Goal: Task Accomplishment & Management: Use online tool/utility

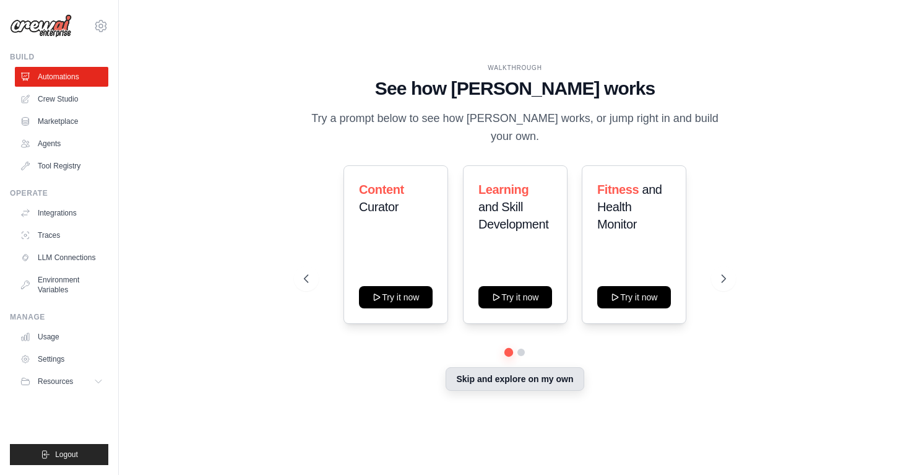
click at [472, 376] on button "Skip and explore on my own" at bounding box center [515, 379] width 138 height 24
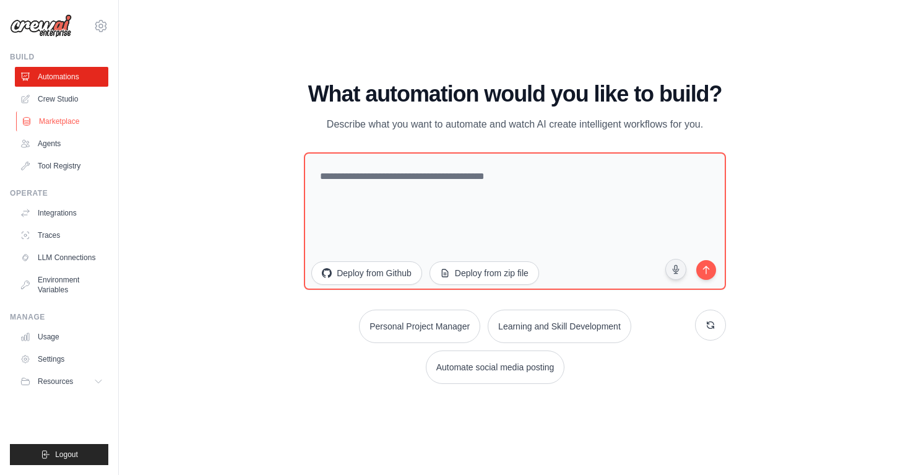
click at [64, 120] on link "Marketplace" at bounding box center [62, 121] width 93 height 20
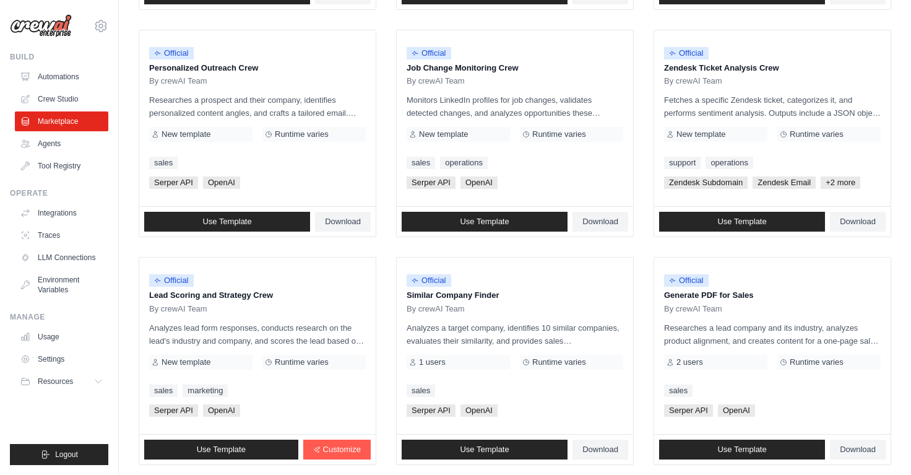
scroll to position [672, 0]
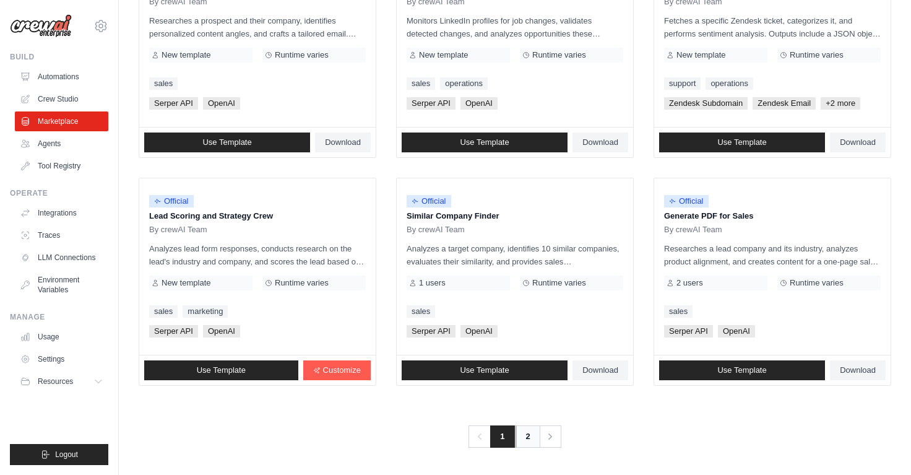
click at [525, 434] on link "2" at bounding box center [528, 436] width 25 height 22
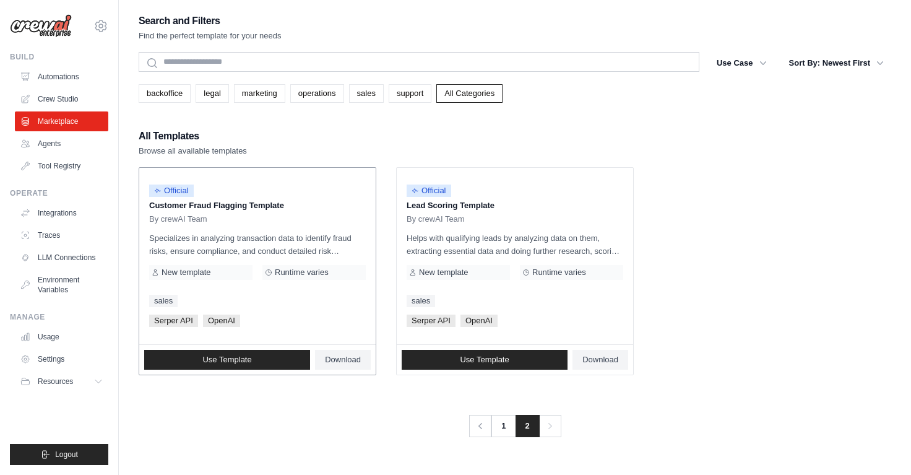
scroll to position [25, 0]
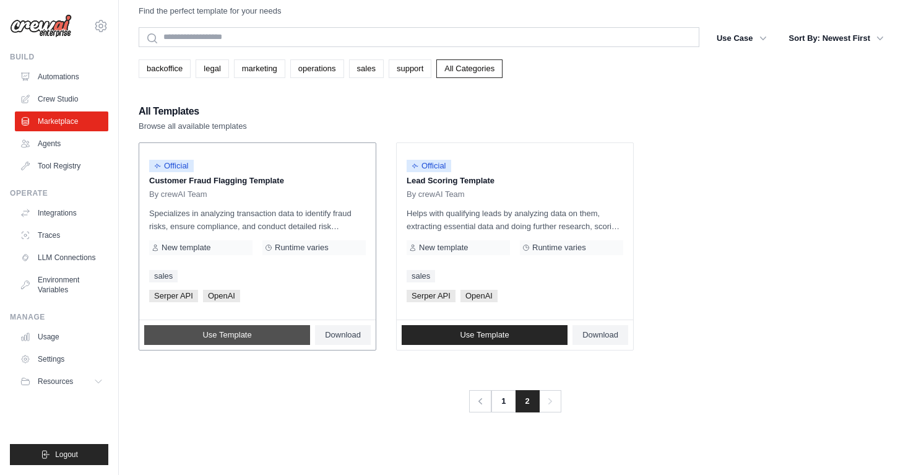
click at [283, 332] on link "Use Template" at bounding box center [227, 335] width 166 height 20
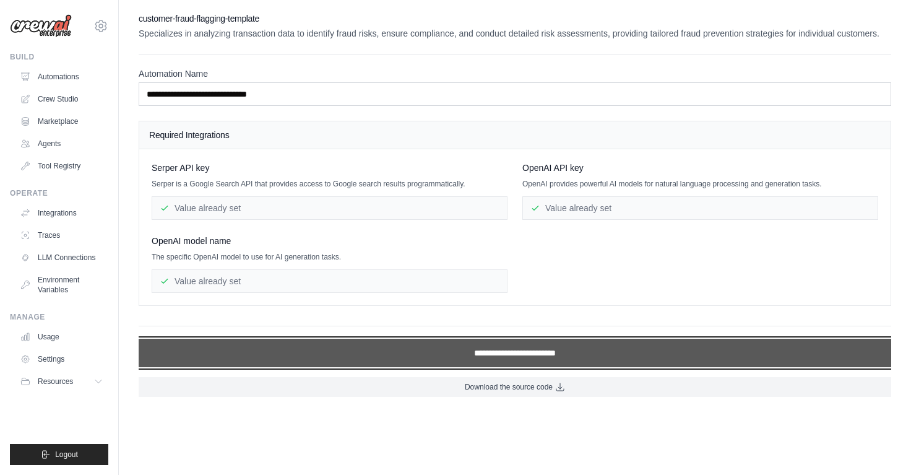
click at [497, 355] on input "**********" at bounding box center [515, 353] width 753 height 28
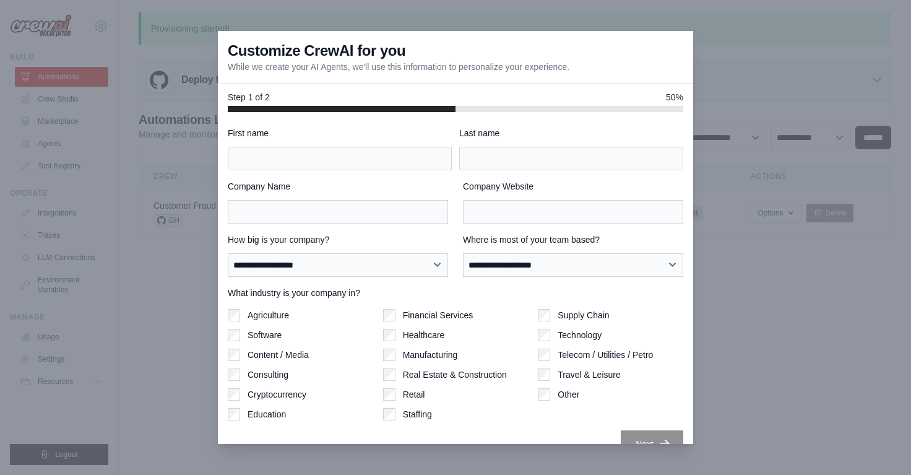
click at [175, 248] on div at bounding box center [455, 237] width 911 height 475
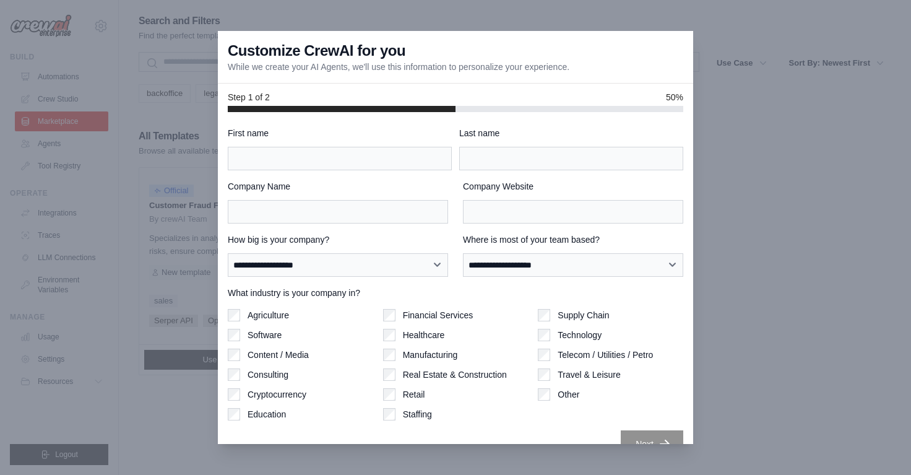
click at [733, 90] on div at bounding box center [455, 237] width 911 height 475
click at [376, 12] on div at bounding box center [455, 237] width 911 height 475
click at [787, 136] on div at bounding box center [455, 237] width 911 height 475
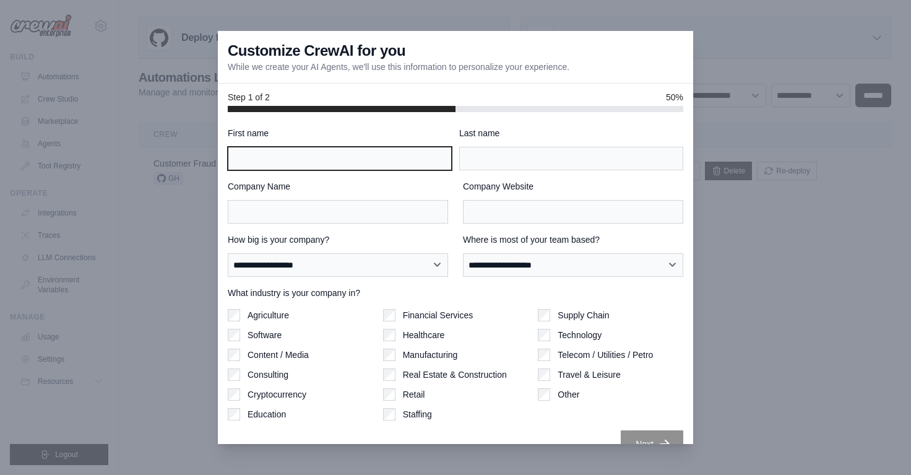
click at [408, 162] on input "First name" at bounding box center [340, 159] width 224 height 24
type input "*****"
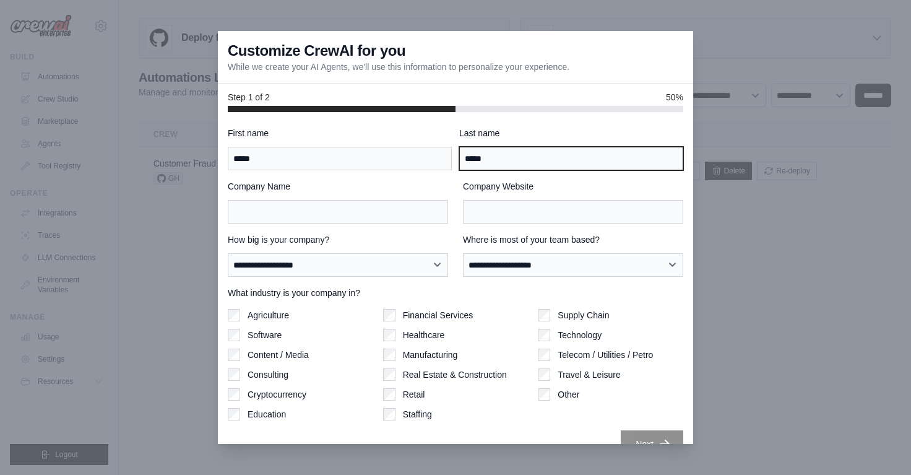
type input "*****"
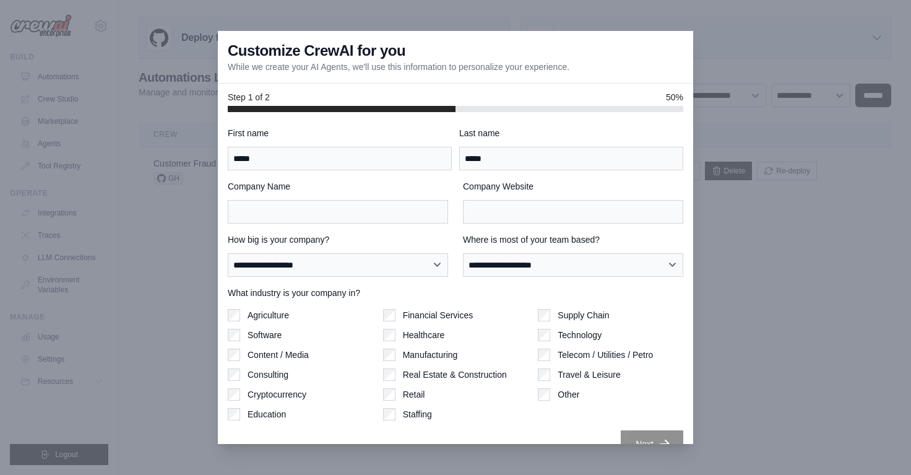
click at [449, 182] on div "Company Name Company Website" at bounding box center [455, 201] width 455 height 43
click at [401, 210] on input "Company Name" at bounding box center [338, 212] width 220 height 24
type input "**********"
click at [543, 215] on input "Company Website" at bounding box center [573, 212] width 220 height 24
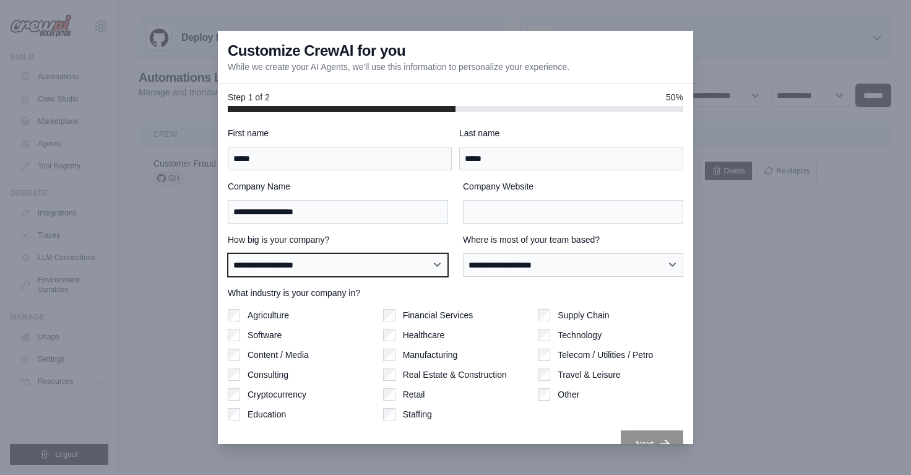
click at [420, 260] on select "**********" at bounding box center [338, 265] width 220 height 24
select select "**********"
click option "**********" at bounding box center [0, 0] width 0 height 0
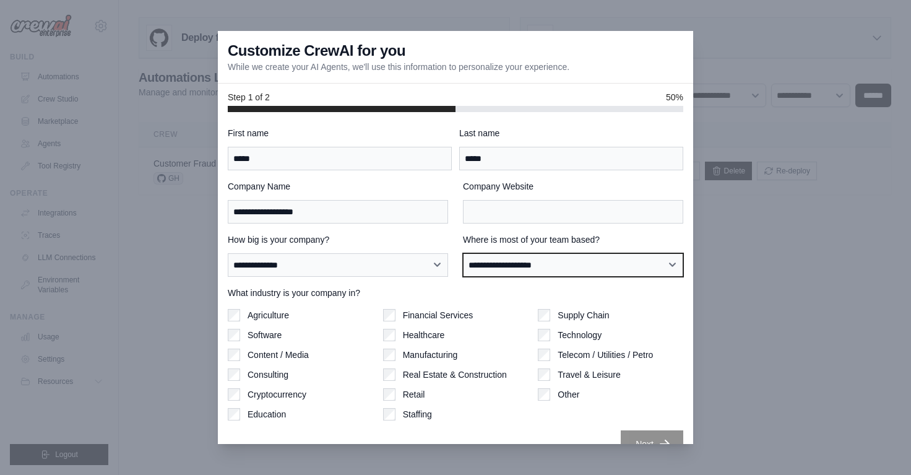
select select "**********"
click option "**********" at bounding box center [0, 0] width 0 height 0
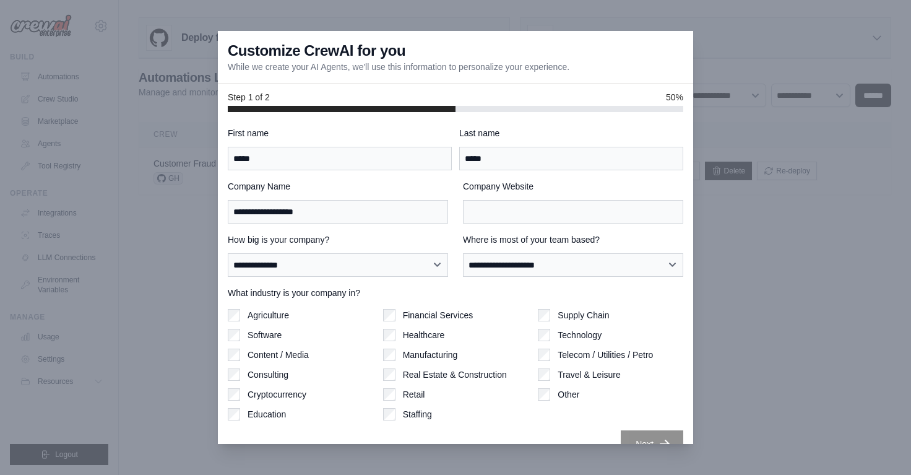
click at [514, 306] on div "What industry is your company in? Agriculture Software Content / Media Consulti…" at bounding box center [455, 354] width 455 height 134
click at [529, 222] on input "Company Website" at bounding box center [573, 212] width 220 height 24
type input "*"
click at [499, 306] on div "What industry is your company in? Agriculture Software Content / Media Consulti…" at bounding box center [455, 354] width 455 height 134
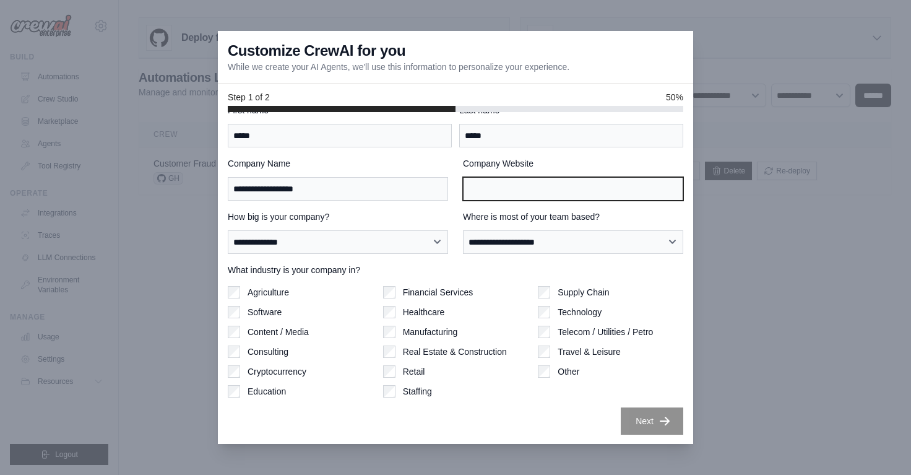
click at [532, 192] on input "Company Website" at bounding box center [573, 189] width 220 height 24
type input "*"
click at [565, 385] on div "Supply Chain Technology Telecom / Utilities / Petro Travel & Leisure Other" at bounding box center [610, 341] width 145 height 111
click at [558, 196] on input "Company Website" at bounding box center [573, 189] width 220 height 24
type input "**********"
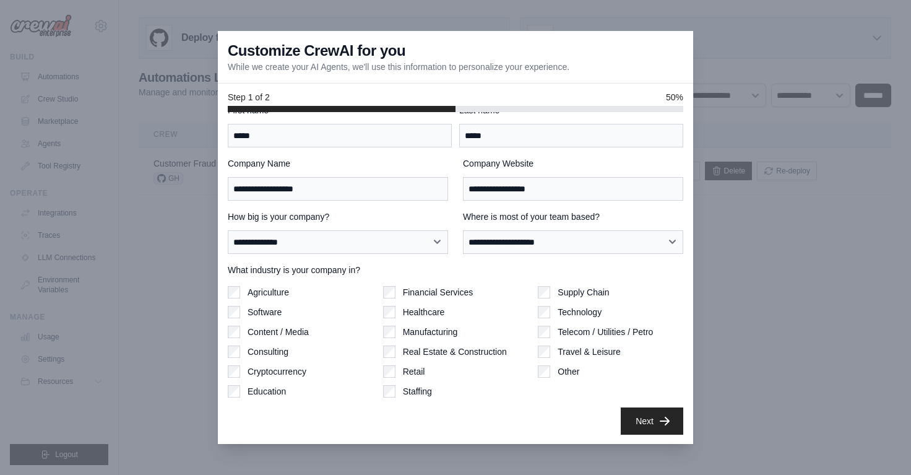
click at [512, 285] on div "What industry is your company in? Agriculture Software Content / Media Consulti…" at bounding box center [455, 331] width 455 height 134
click at [657, 424] on button "Next" at bounding box center [652, 420] width 63 height 27
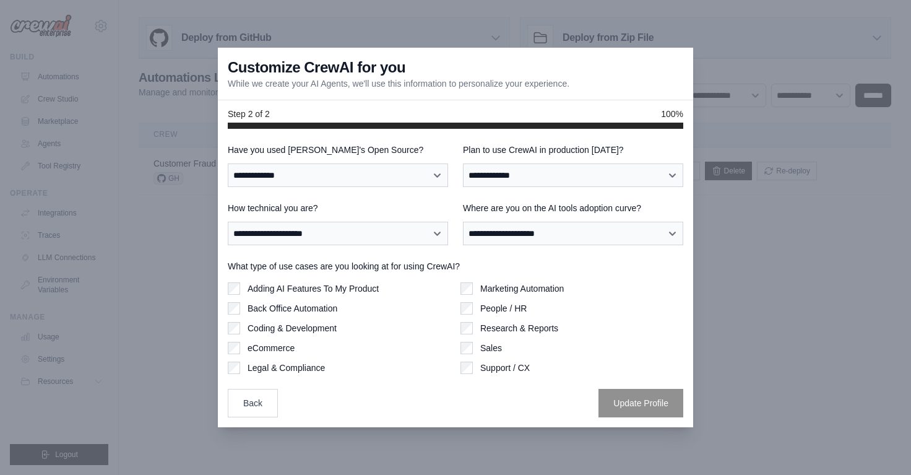
scroll to position [0, 0]
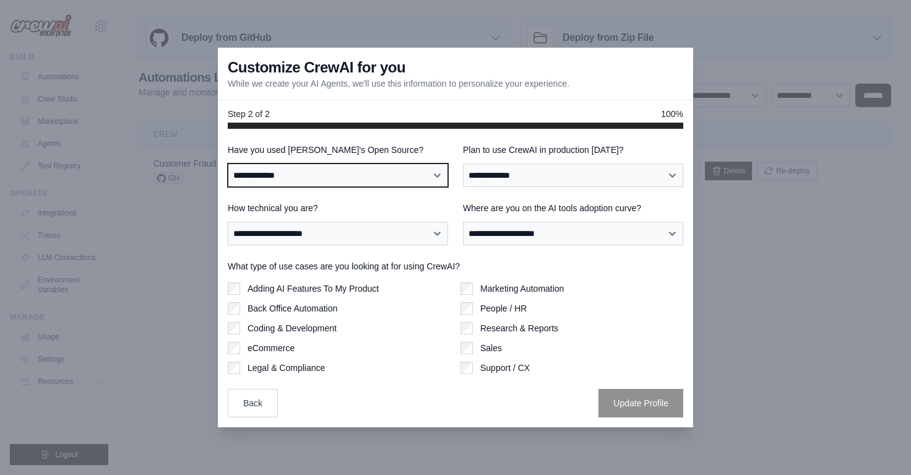
select select "**"
click option "**" at bounding box center [0, 0] width 0 height 0
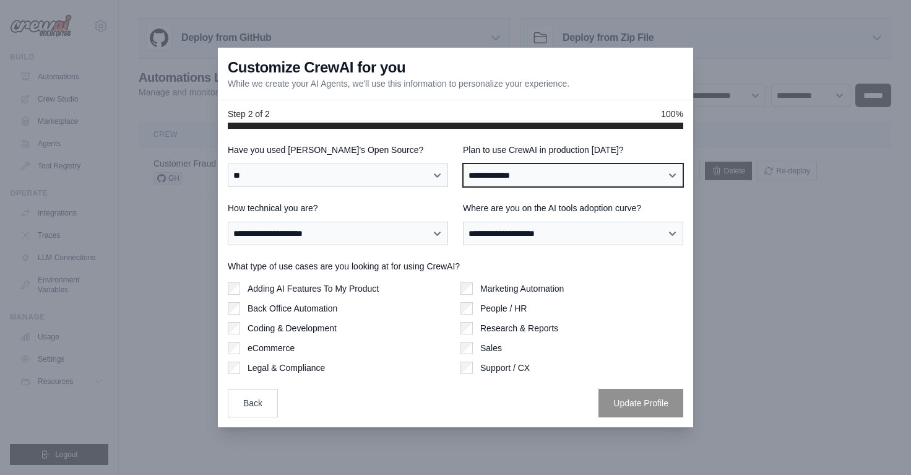
select select "*****"
click option "**" at bounding box center [0, 0] width 0 height 0
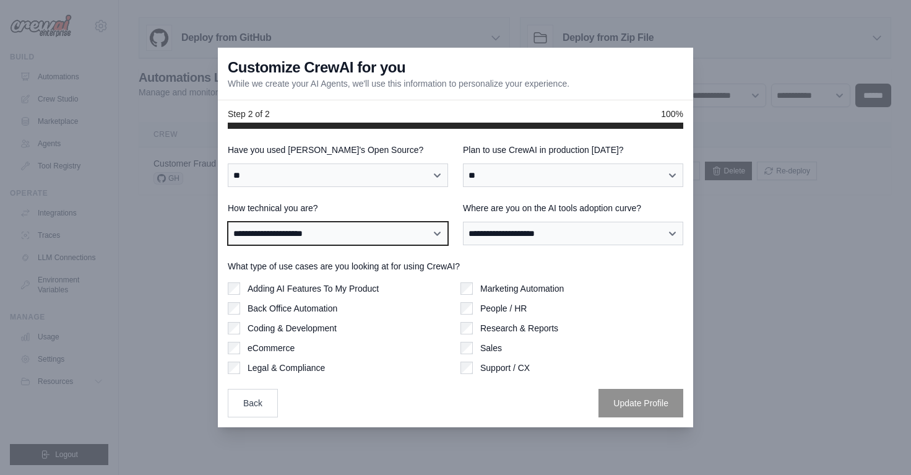
select select "**********"
click option "**********" at bounding box center [0, 0] width 0 height 0
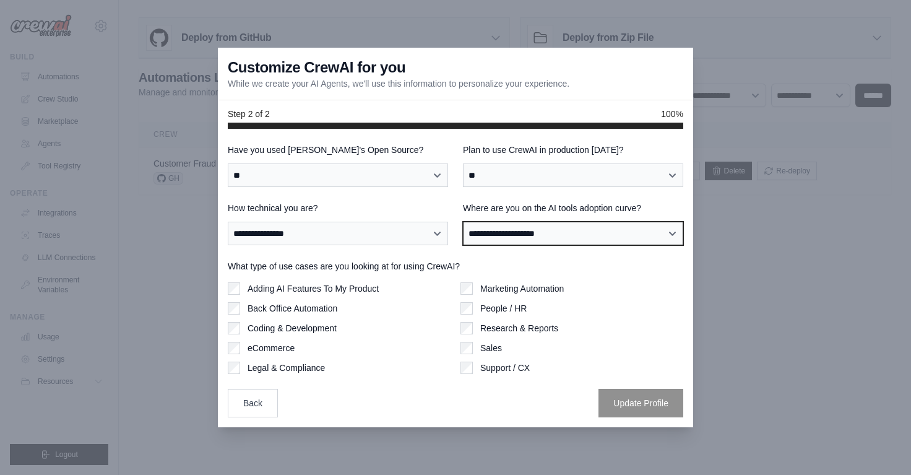
select select "**********"
click option "**********" at bounding box center [0, 0] width 0 height 0
click at [455, 227] on div "**********" at bounding box center [455, 223] width 455 height 43
click at [454, 227] on div "**********" at bounding box center [455, 223] width 455 height 43
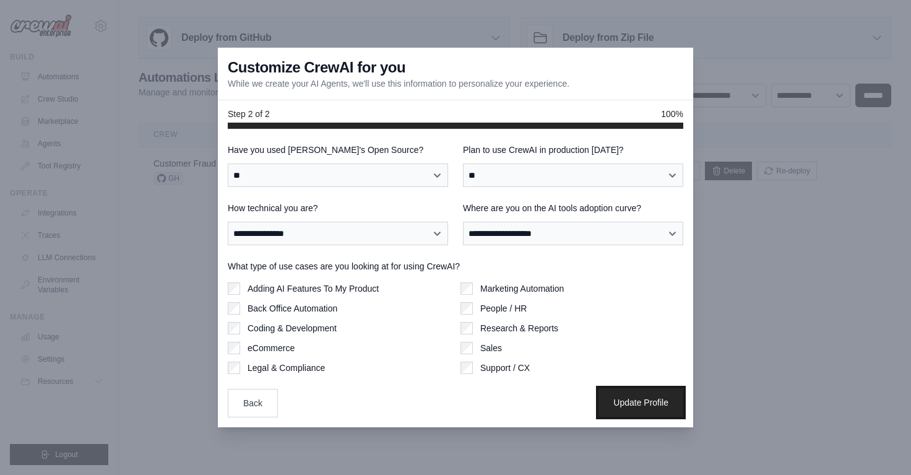
click at [662, 410] on button "Update Profile" at bounding box center [640, 402] width 85 height 28
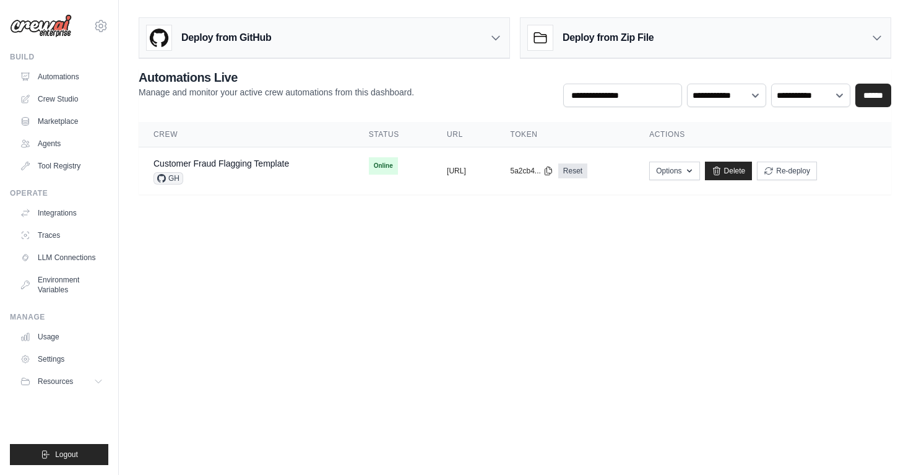
click at [428, 236] on body "arbie@sequretech.com Settings Build Automations Crew Studio" at bounding box center [455, 237] width 911 height 475
click at [310, 45] on div "Deploy from GitHub" at bounding box center [324, 38] width 370 height 40
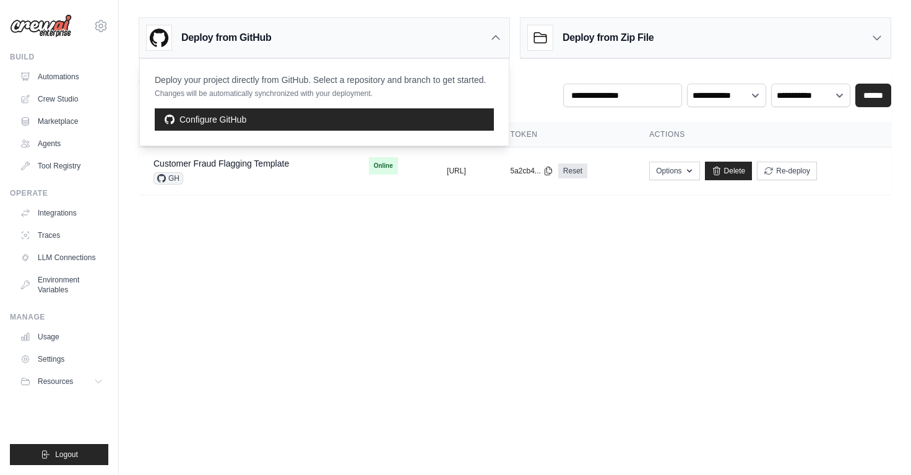
click at [310, 45] on div "Deploy from GitHub" at bounding box center [324, 38] width 370 height 40
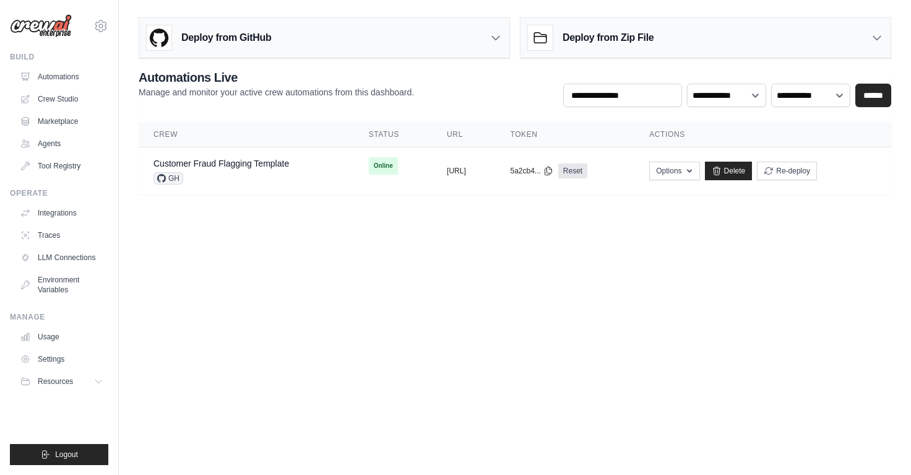
click at [493, 40] on icon at bounding box center [496, 38] width 12 height 12
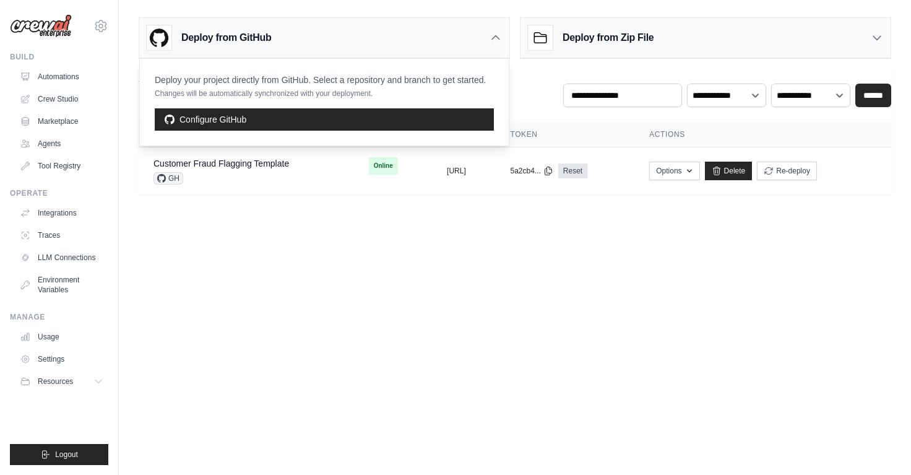
click at [493, 40] on icon at bounding box center [495, 38] width 7 height 4
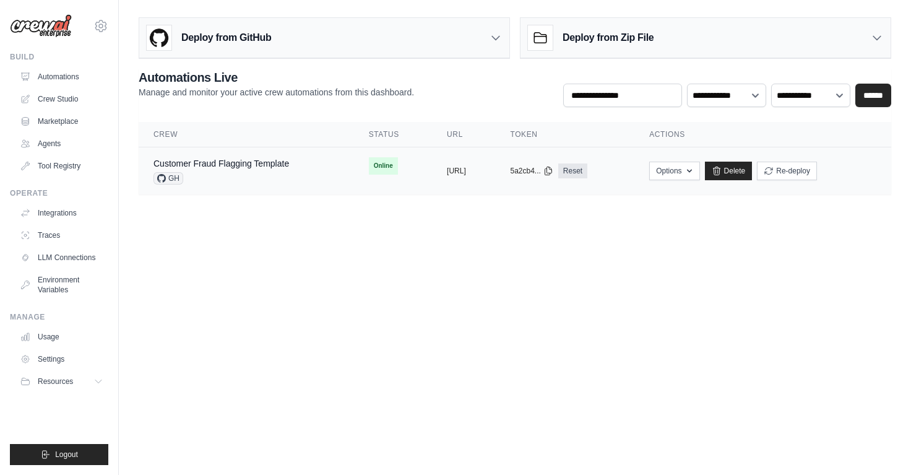
click at [259, 184] on div "GH" at bounding box center [221, 178] width 136 height 12
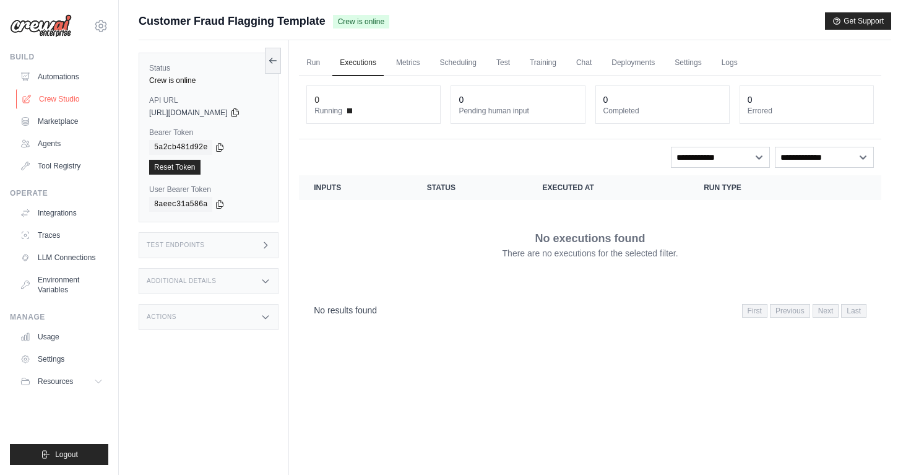
click at [74, 100] on link "Crew Studio" at bounding box center [62, 99] width 93 height 20
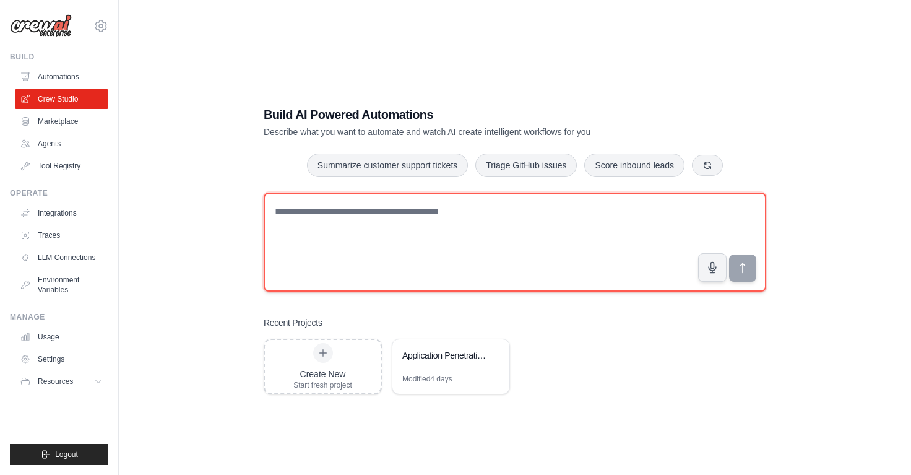
click at [491, 224] on textarea at bounding box center [515, 241] width 503 height 99
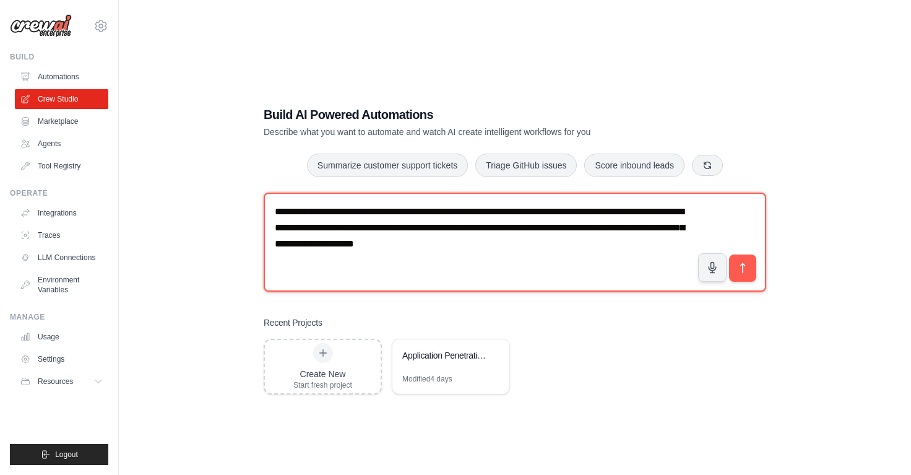
type textarea "**********"
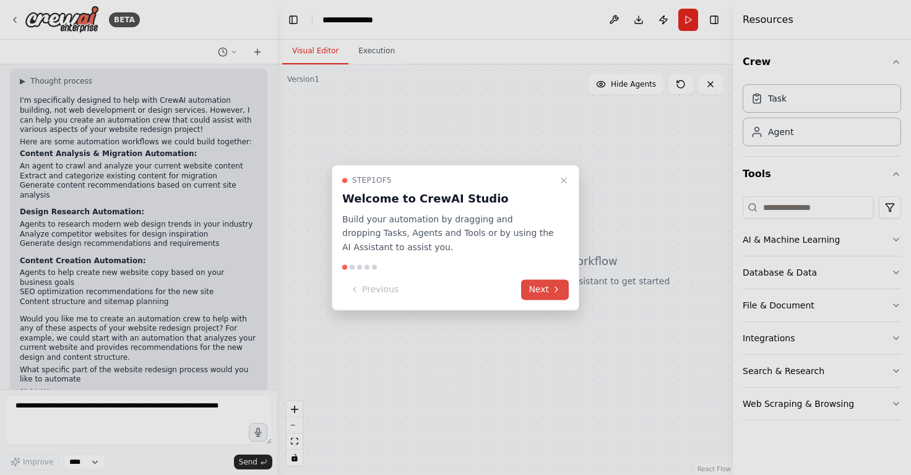
scroll to position [85, 0]
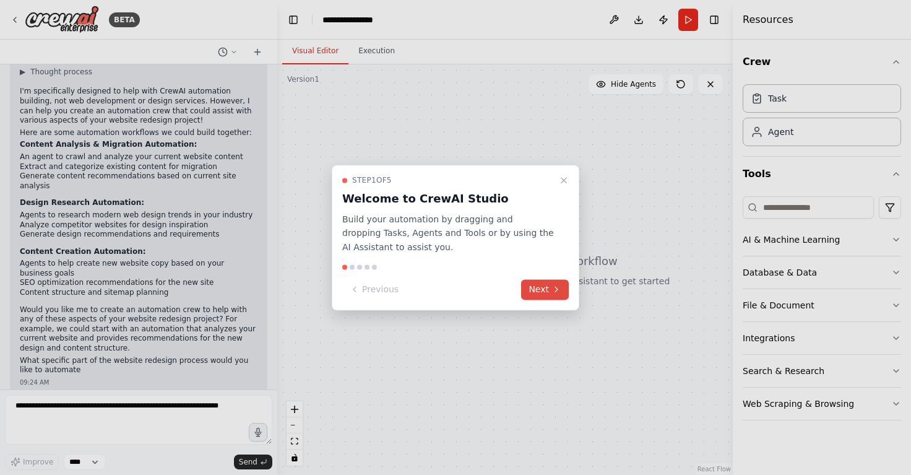
click at [564, 290] on button "Next" at bounding box center [545, 289] width 48 height 20
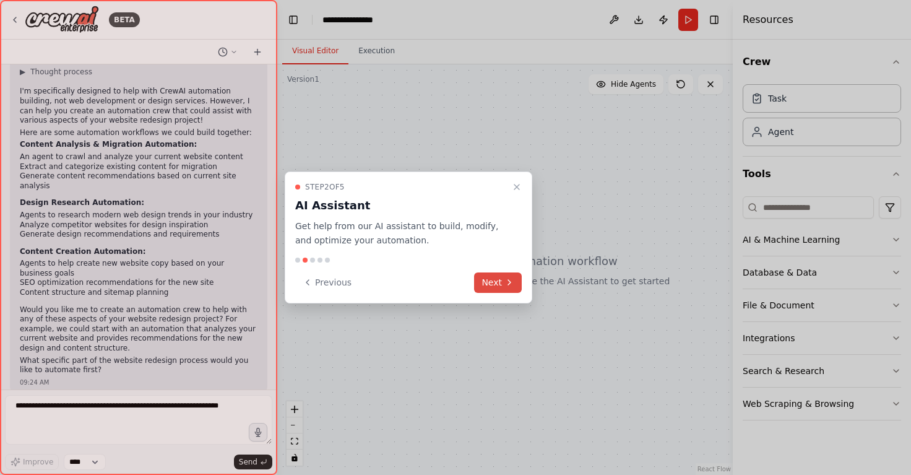
click at [498, 280] on button "Next" at bounding box center [498, 282] width 48 height 20
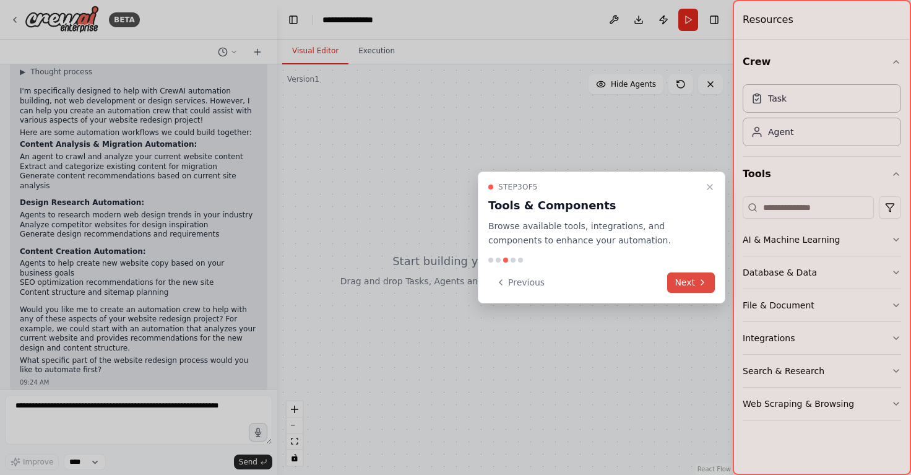
click at [677, 282] on button "Next" at bounding box center [691, 282] width 48 height 20
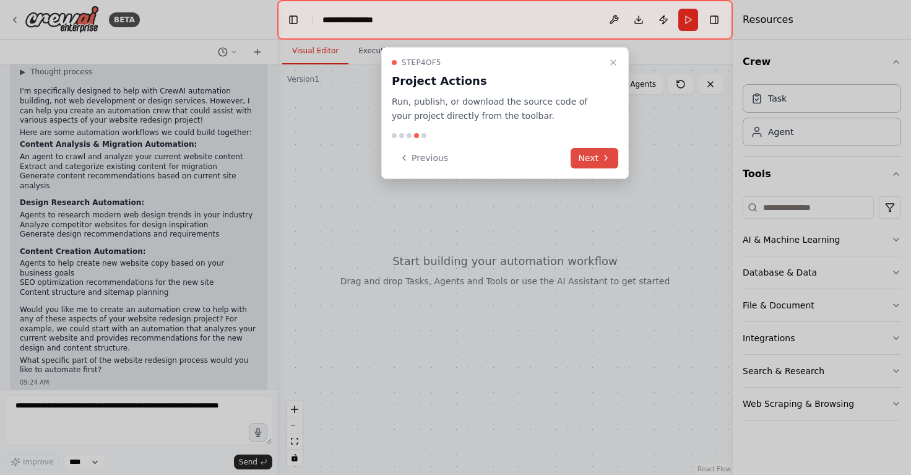
click at [605, 162] on icon at bounding box center [606, 158] width 10 height 10
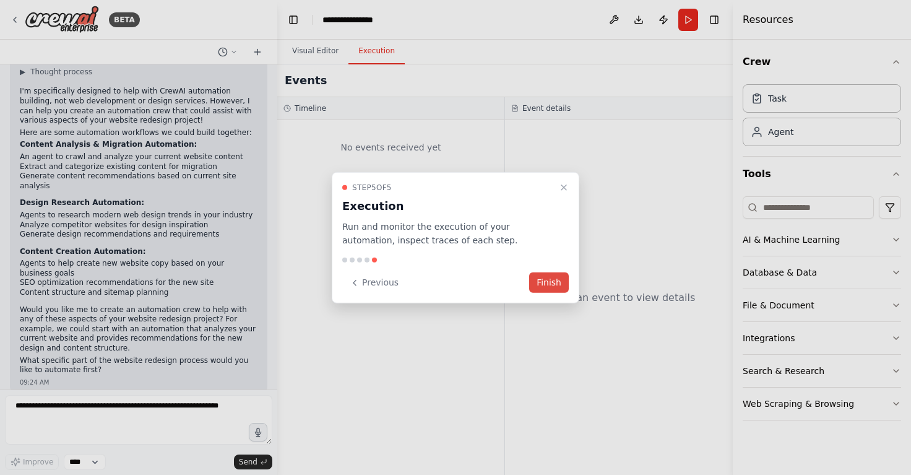
click at [557, 282] on button "Finish" at bounding box center [549, 282] width 40 height 20
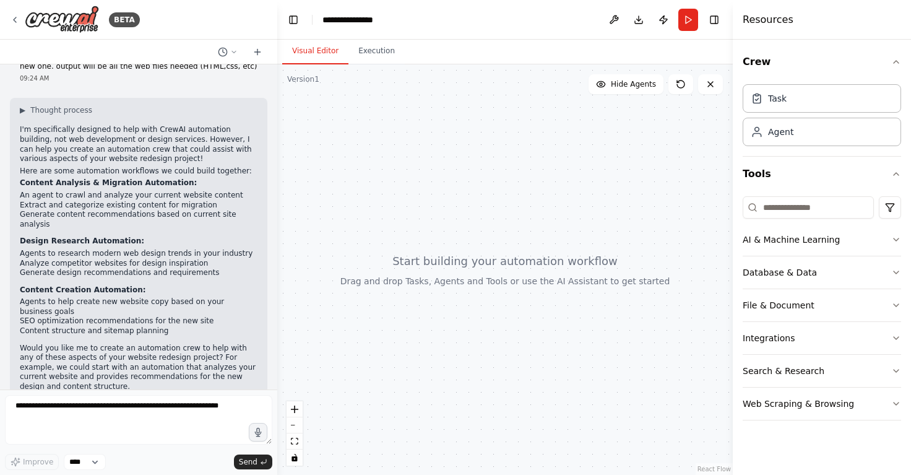
scroll to position [54, 0]
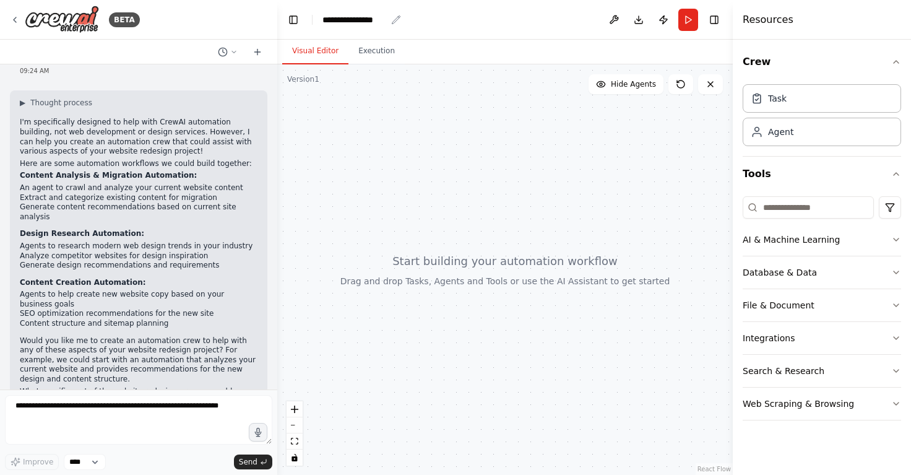
click at [382, 20] on div "**********" at bounding box center [354, 20] width 64 height 12
click at [382, 20] on div "**********" at bounding box center [368, 20] width 93 height 12
click at [684, 24] on button "Run" at bounding box center [688, 20] width 20 height 22
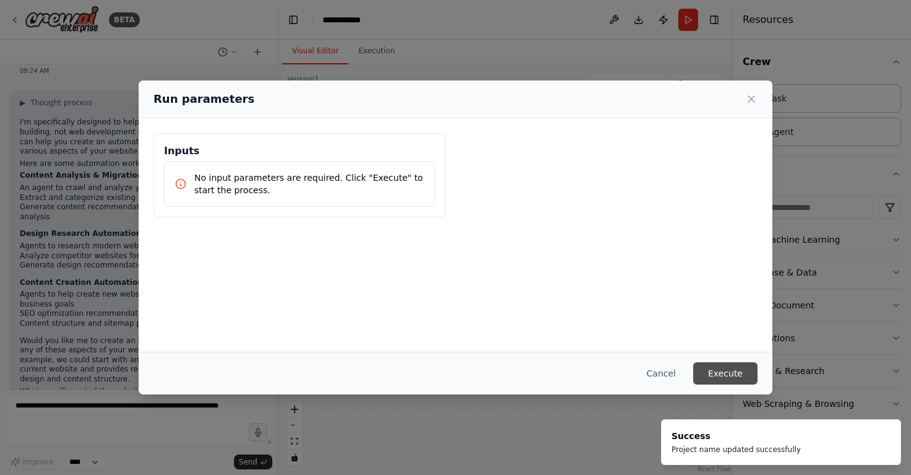
click at [729, 374] on button "Execute" at bounding box center [725, 373] width 64 height 22
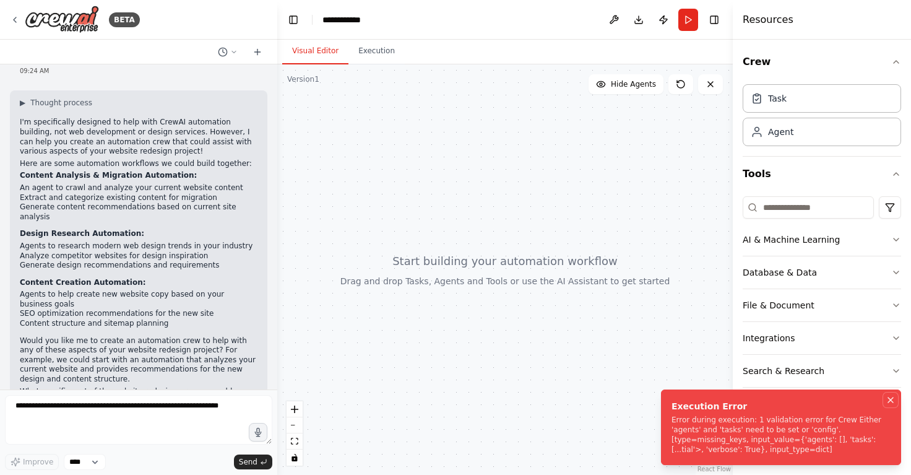
click at [894, 395] on icon "Notifications (F8)" at bounding box center [891, 400] width 10 height 10
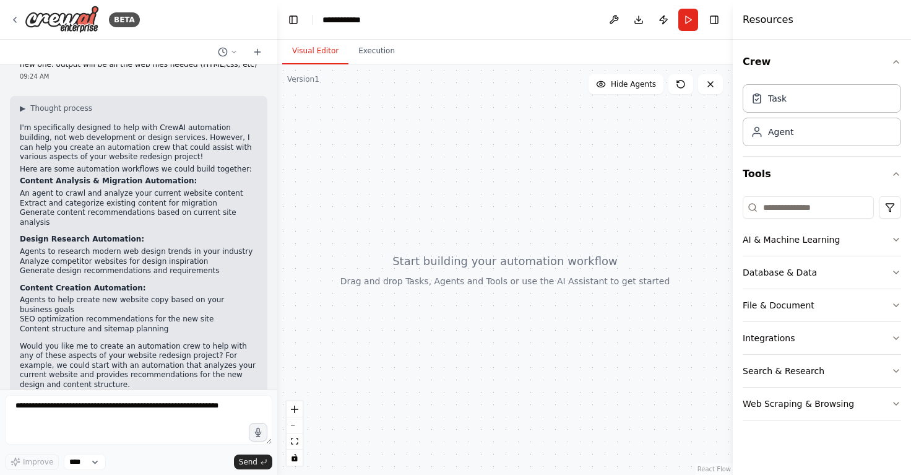
scroll to position [0, 0]
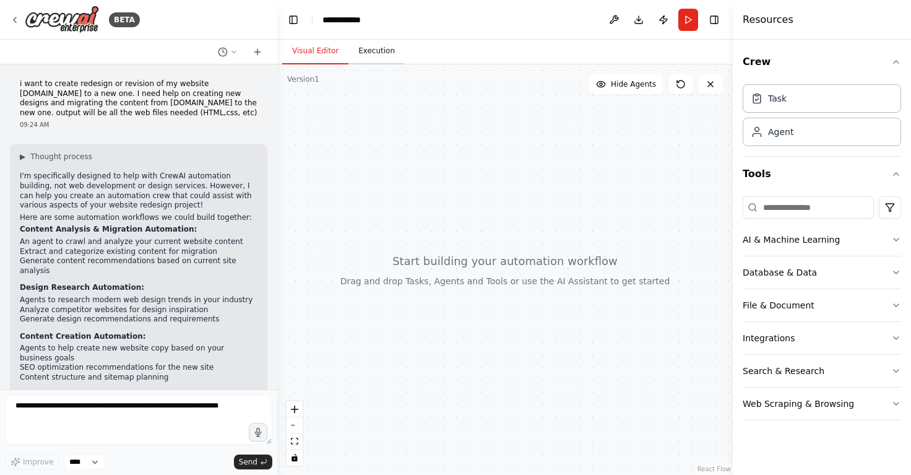
click at [383, 43] on button "Execution" at bounding box center [376, 51] width 56 height 26
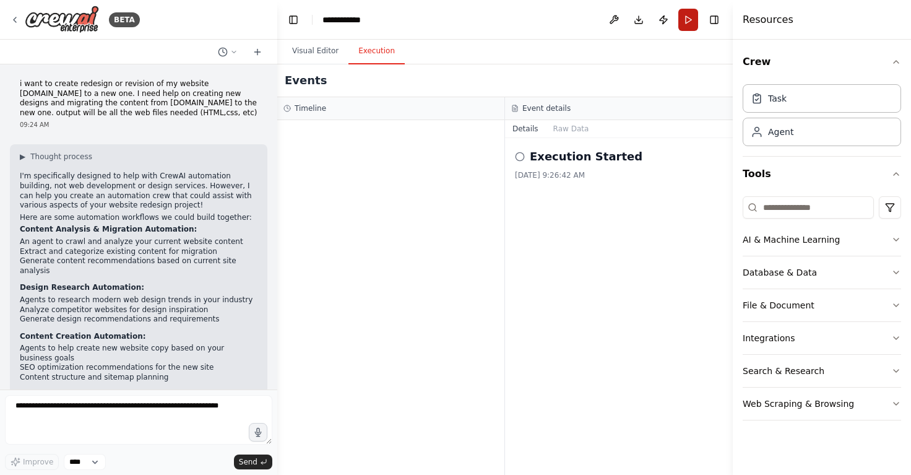
click at [693, 12] on button "Run" at bounding box center [688, 20] width 20 height 22
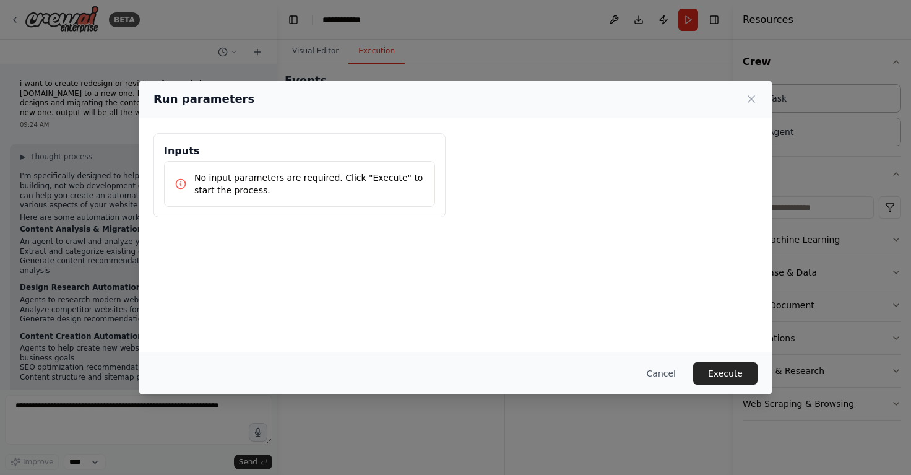
click at [363, 191] on p "No input parameters are required. Click "Execute" to start the process." at bounding box center [309, 183] width 230 height 25
drag, startPoint x: 363, startPoint y: 191, endPoint x: 525, endPoint y: 254, distance: 174.2
click at [435, 214] on div "Inputs No input parameters are required. Click "Execute" to start the process." at bounding box center [299, 175] width 292 height 84
click at [727, 371] on button "Execute" at bounding box center [725, 373] width 64 height 22
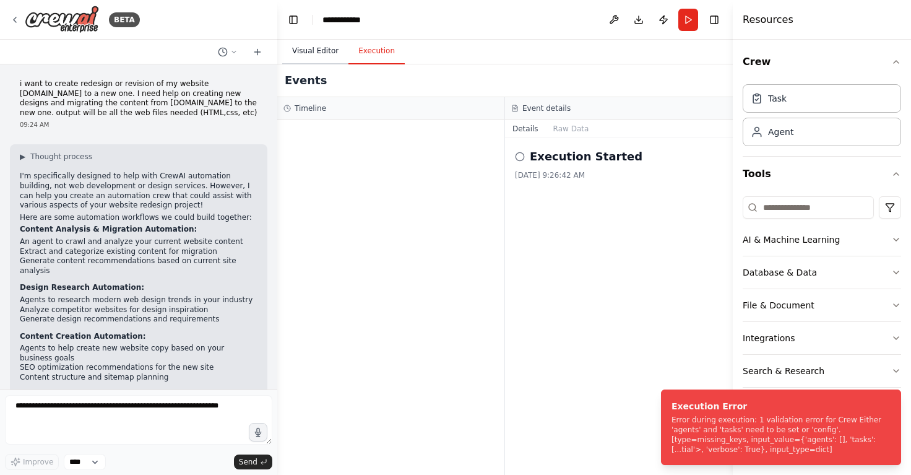
click at [320, 55] on button "Visual Editor" at bounding box center [315, 51] width 66 height 26
click at [365, 56] on button "Execution" at bounding box center [376, 51] width 56 height 26
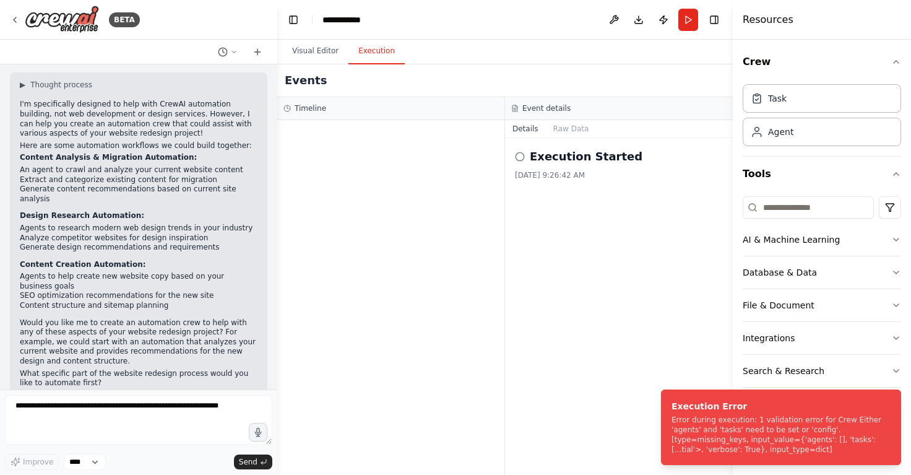
scroll to position [85, 0]
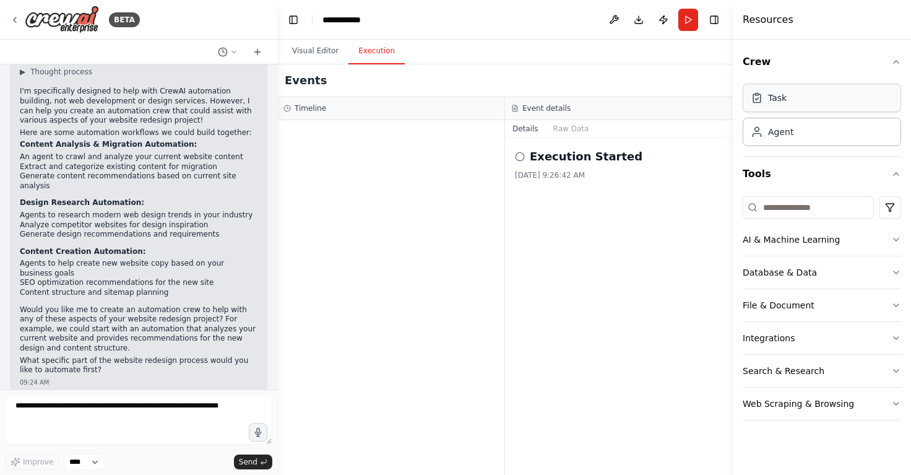
click at [776, 98] on div "Task" at bounding box center [777, 98] width 19 height 12
click at [790, 144] on div "Agent" at bounding box center [822, 131] width 158 height 28
click at [798, 139] on div "Agent" at bounding box center [822, 131] width 158 height 28
click at [803, 110] on div "Task" at bounding box center [822, 98] width 158 height 28
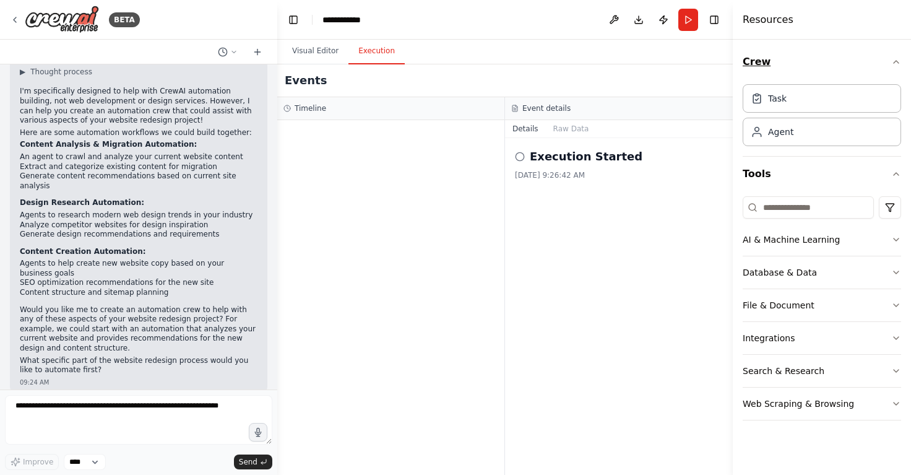
click at [836, 69] on button "Crew" at bounding box center [822, 62] width 158 height 35
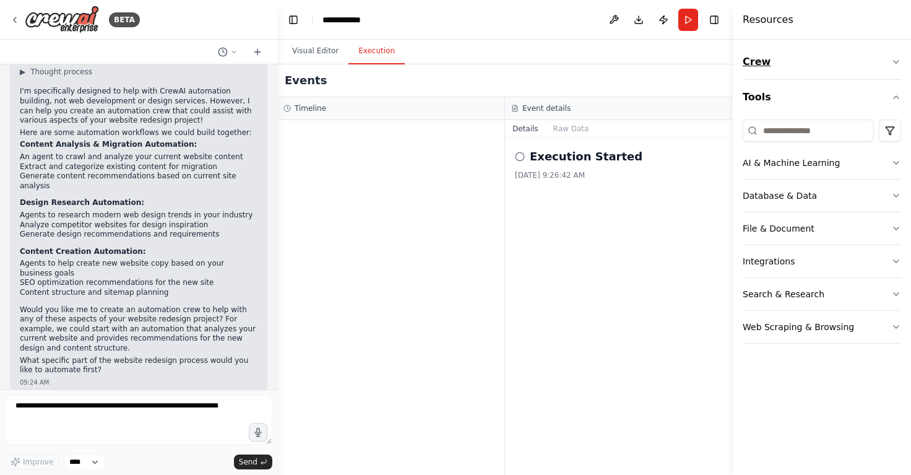
click at [836, 69] on button "Crew" at bounding box center [822, 62] width 158 height 35
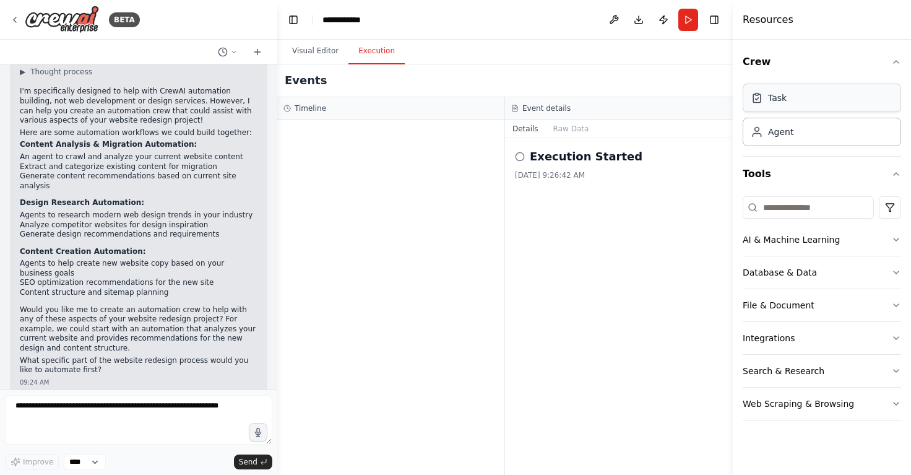
click at [806, 84] on div "Task" at bounding box center [822, 98] width 158 height 28
click at [293, 20] on button "Toggle Left Sidebar" at bounding box center [293, 19] width 17 height 17
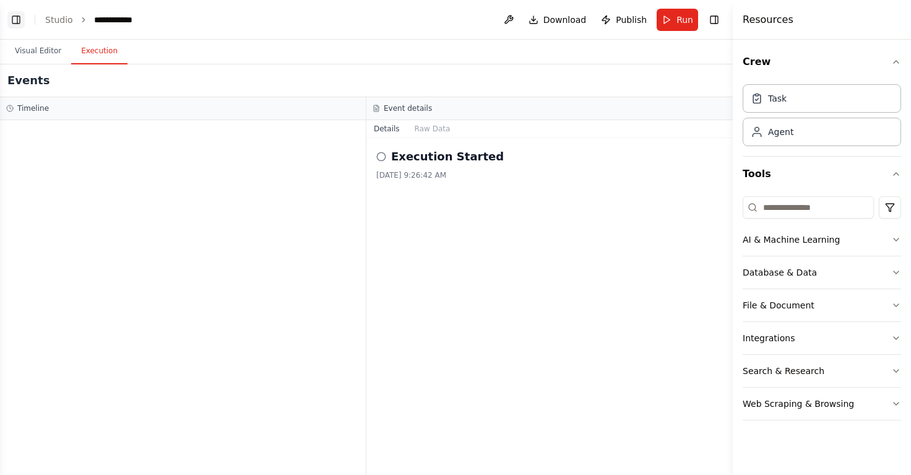
click at [14, 24] on button "Toggle Left Sidebar" at bounding box center [15, 19] width 17 height 17
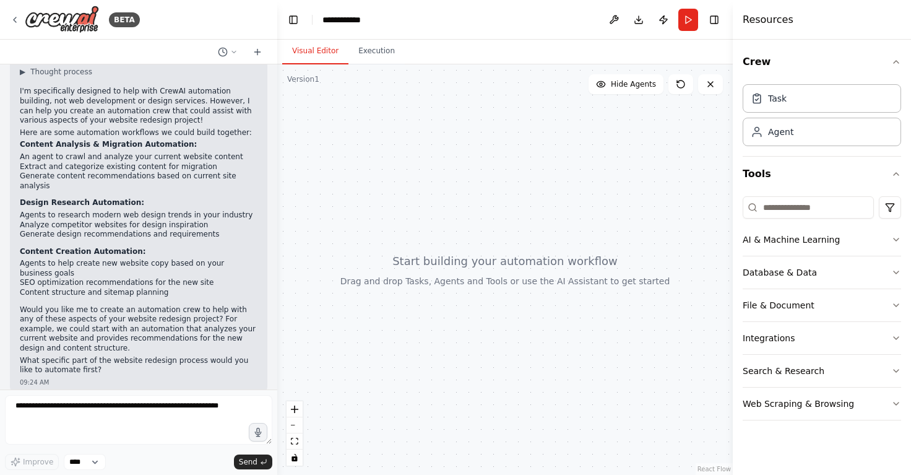
click at [325, 51] on button "Visual Editor" at bounding box center [315, 51] width 66 height 26
click at [376, 51] on button "Execution" at bounding box center [376, 51] width 56 height 26
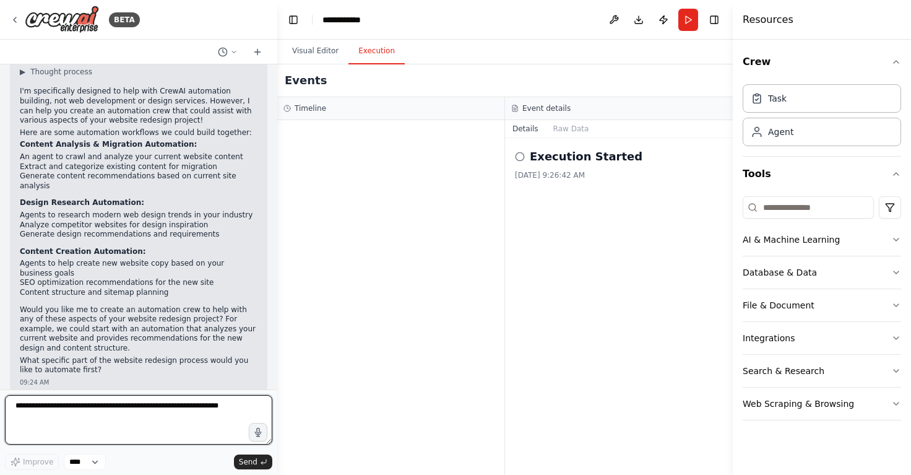
click at [87, 418] on textarea at bounding box center [138, 420] width 267 height 50
click at [806, 131] on div "Agent" at bounding box center [822, 131] width 158 height 28
click at [783, 99] on div "Task" at bounding box center [777, 98] width 19 height 12
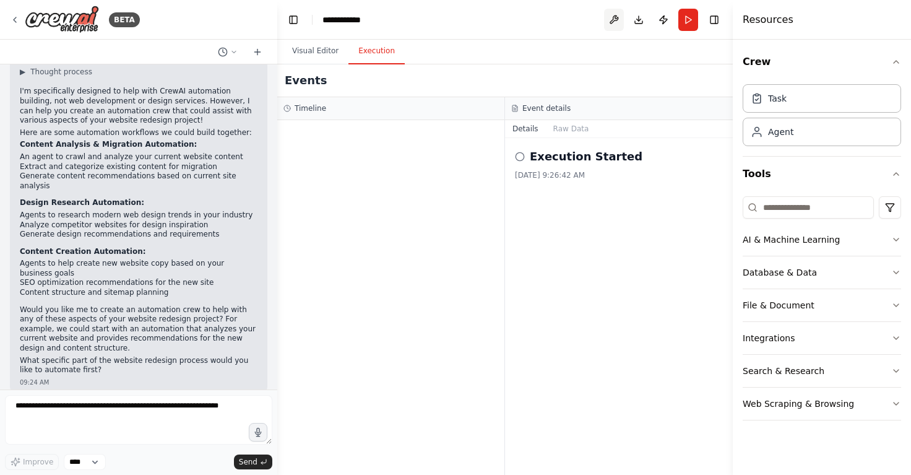
click at [610, 12] on button at bounding box center [614, 20] width 20 height 22
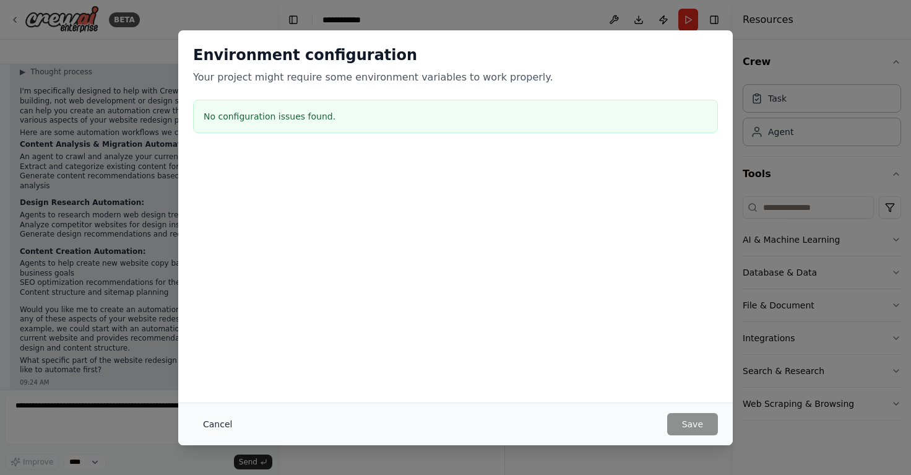
click at [215, 431] on button "Cancel" at bounding box center [217, 424] width 49 height 22
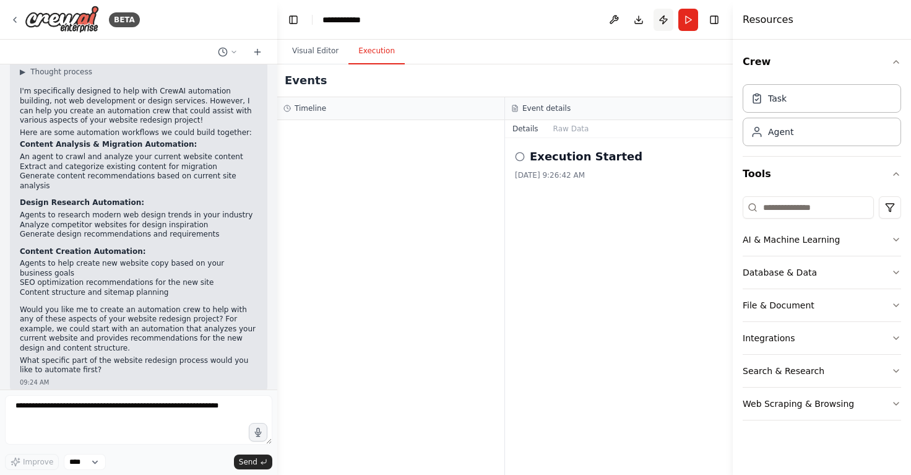
click at [660, 20] on button "Publish" at bounding box center [664, 20] width 20 height 22
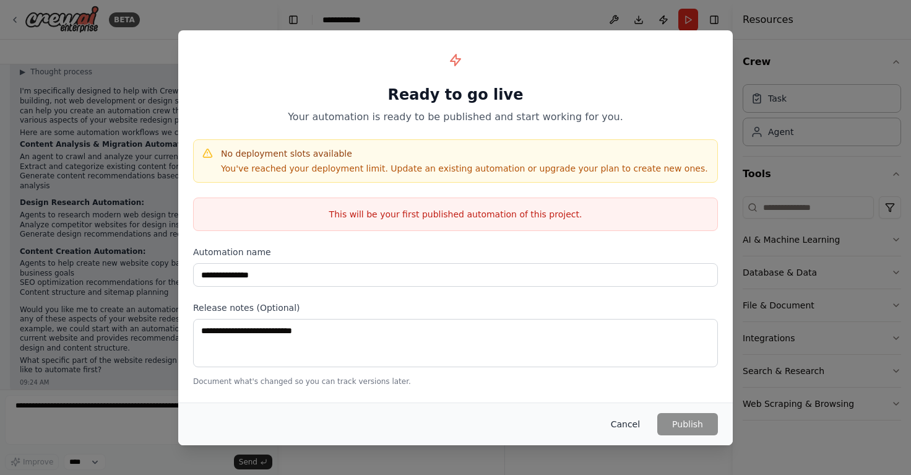
click at [629, 429] on button "Cancel" at bounding box center [625, 424] width 49 height 22
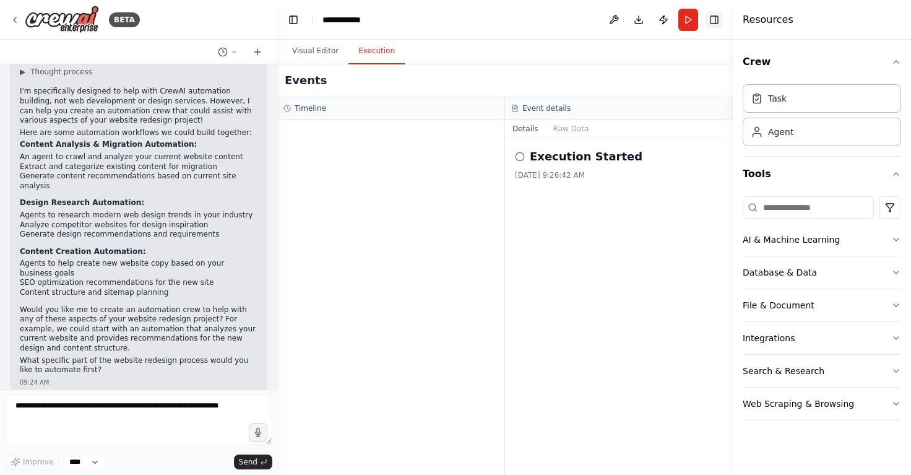
click at [717, 21] on button "Toggle Right Sidebar" at bounding box center [714, 19] width 17 height 17
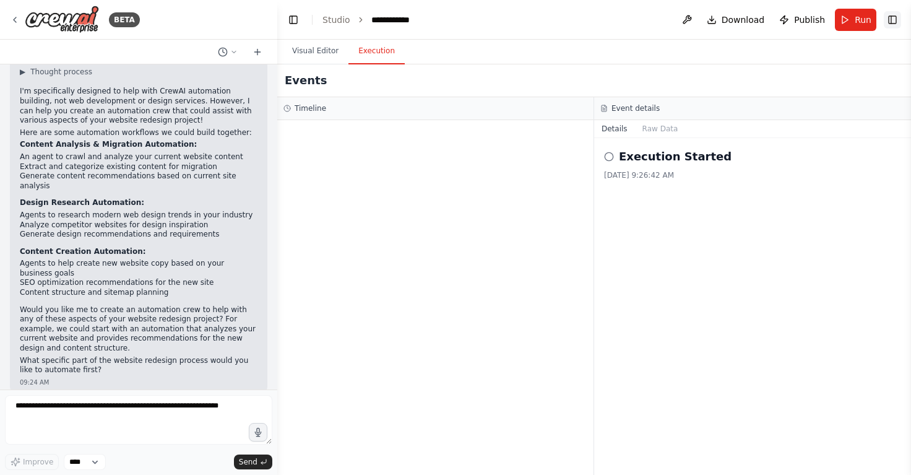
click at [897, 19] on button "Toggle Right Sidebar" at bounding box center [892, 19] width 17 height 17
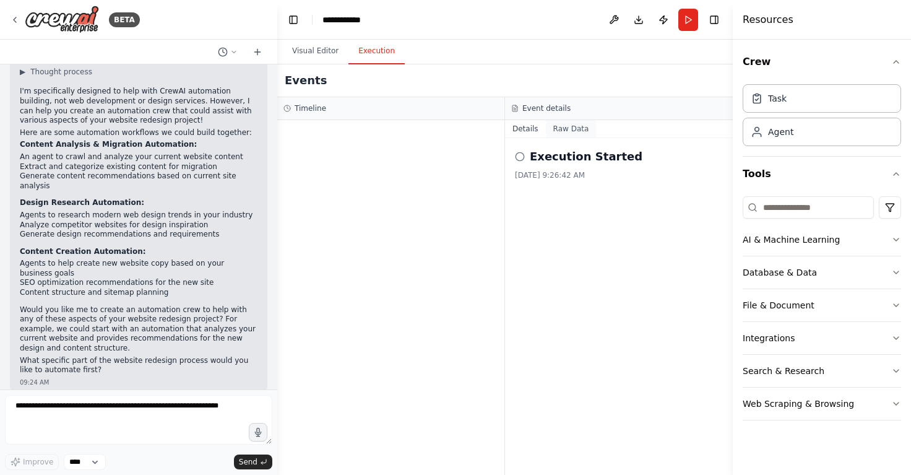
click at [579, 132] on button "Raw Data" at bounding box center [571, 128] width 51 height 17
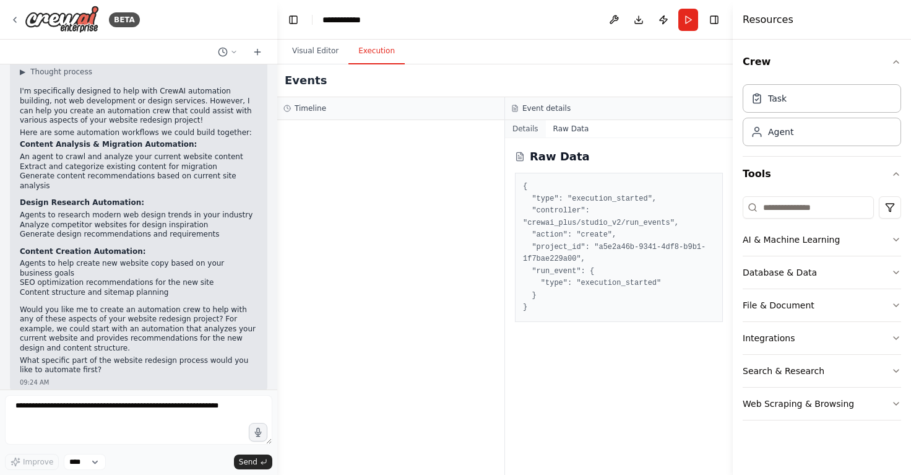
click at [529, 129] on button "Details" at bounding box center [525, 128] width 41 height 17
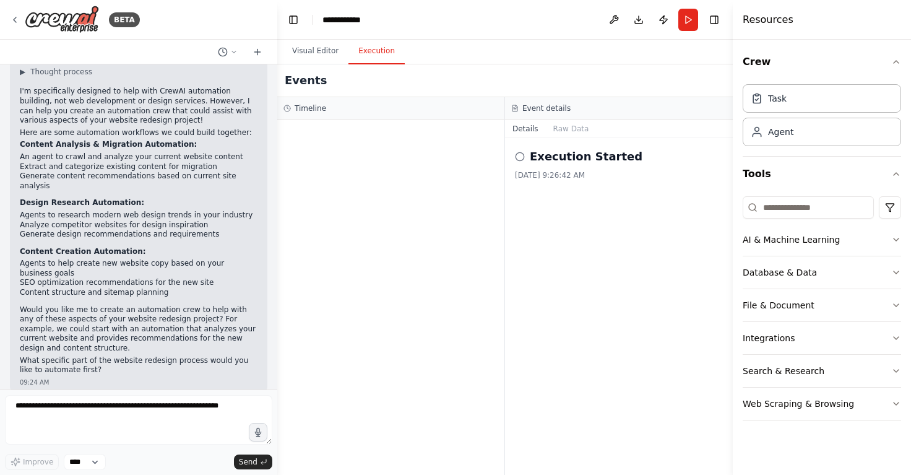
click at [370, 107] on div "Timeline" at bounding box center [390, 108] width 215 height 10
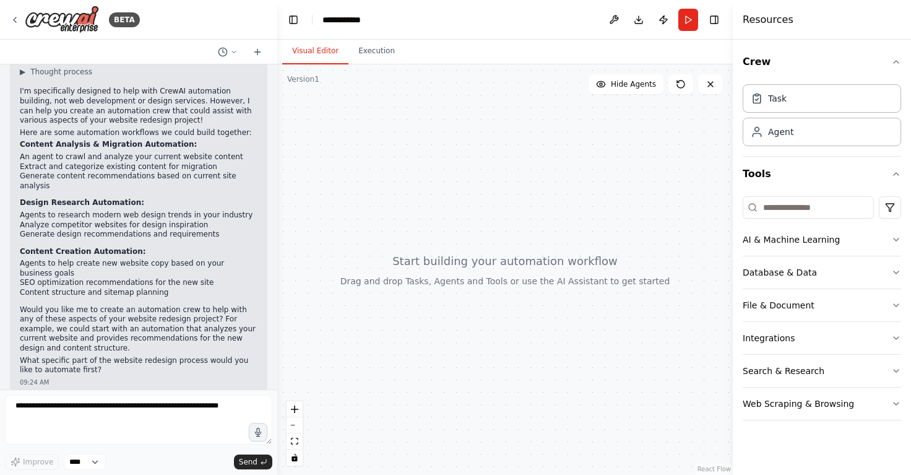
click at [308, 46] on button "Visual Editor" at bounding box center [315, 51] width 66 height 26
click at [233, 51] on icon at bounding box center [233, 51] width 7 height 7
click at [233, 51] on div at bounding box center [138, 237] width 277 height 475
click at [192, 423] on textarea at bounding box center [138, 420] width 267 height 50
click at [381, 66] on div at bounding box center [504, 269] width 455 height 410
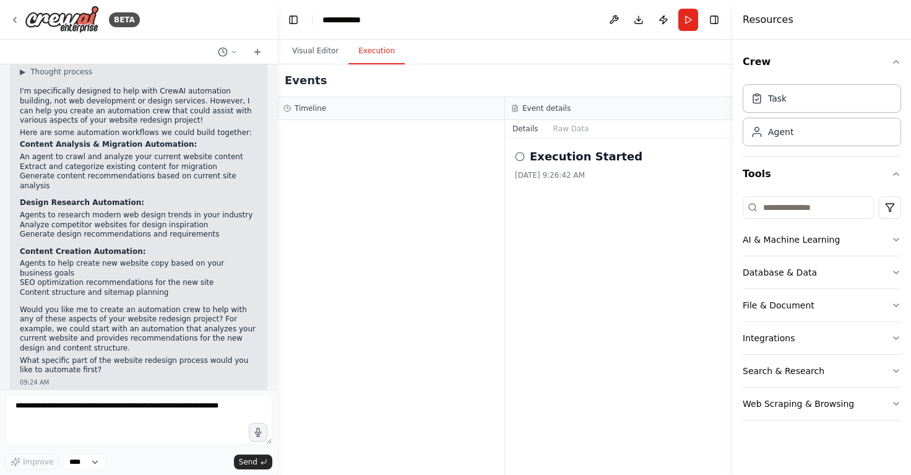
click at [381, 58] on button "Execution" at bounding box center [376, 51] width 56 height 26
click at [684, 22] on button "Run" at bounding box center [688, 20] width 20 height 22
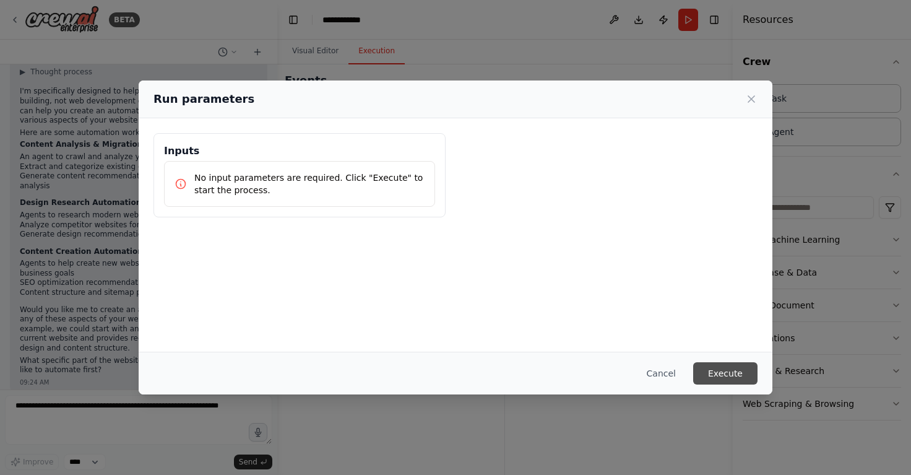
click at [722, 371] on button "Execute" at bounding box center [725, 373] width 64 height 22
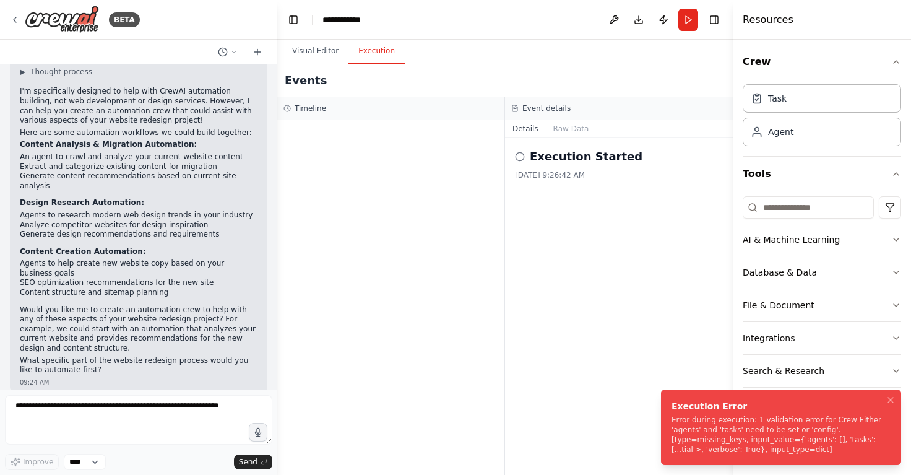
click at [714, 428] on div "Error during execution: 1 validation error for Crew Either 'agents' and 'tasks'…" at bounding box center [778, 435] width 214 height 40
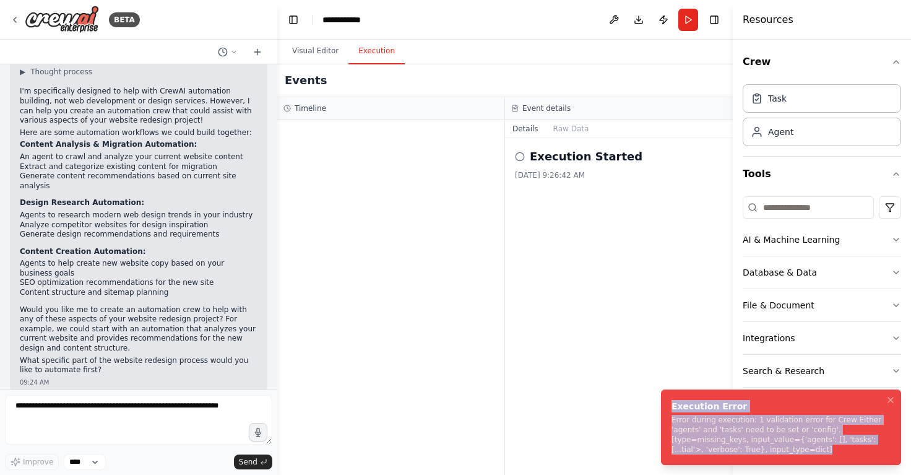
drag, startPoint x: 826, startPoint y: 451, endPoint x: 673, endPoint y: 405, distance: 160.2
click at [673, 405] on div "Execution Error Error during execution: 1 validation error for Crew Either 'age…" at bounding box center [778, 427] width 214 height 54
copy div "Execution Error Error during execution: 1 validation error for Crew Either 'age…"
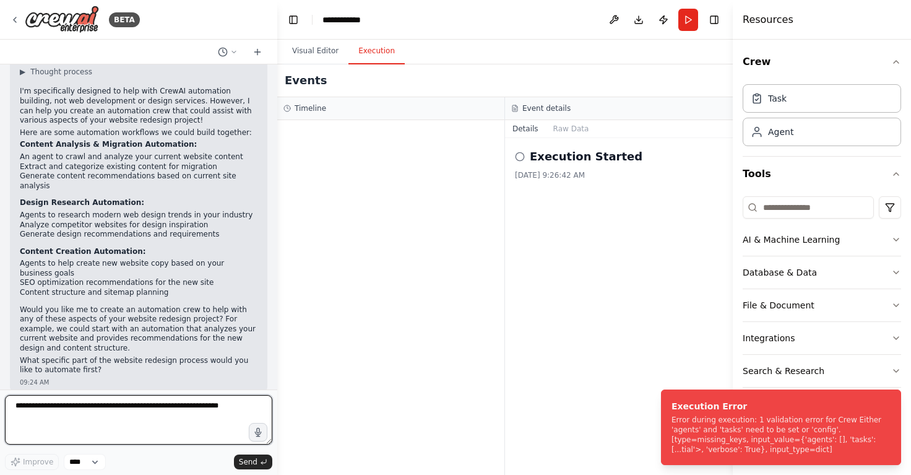
click at [170, 418] on textarea at bounding box center [138, 420] width 267 height 50
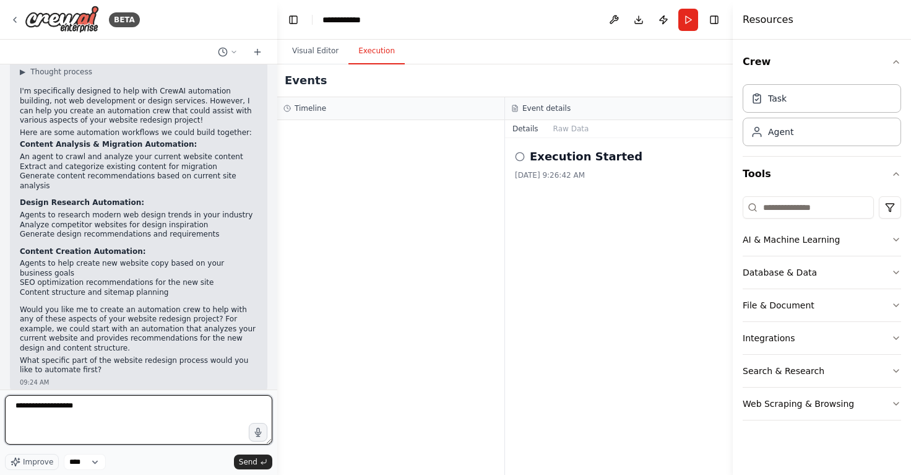
paste textarea "**********"
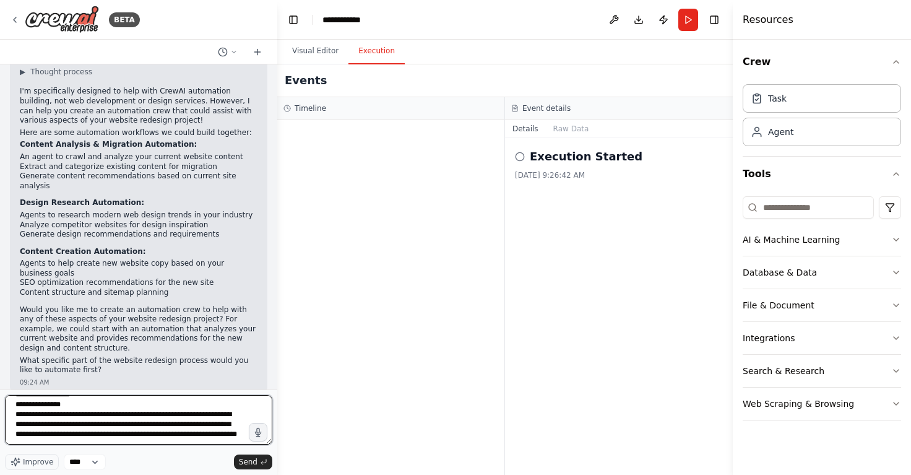
scroll to position [36, 0]
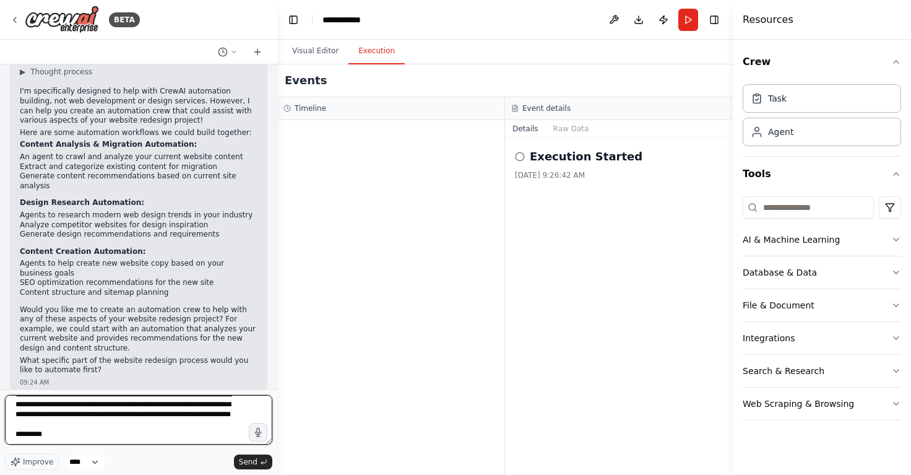
type textarea "**********"
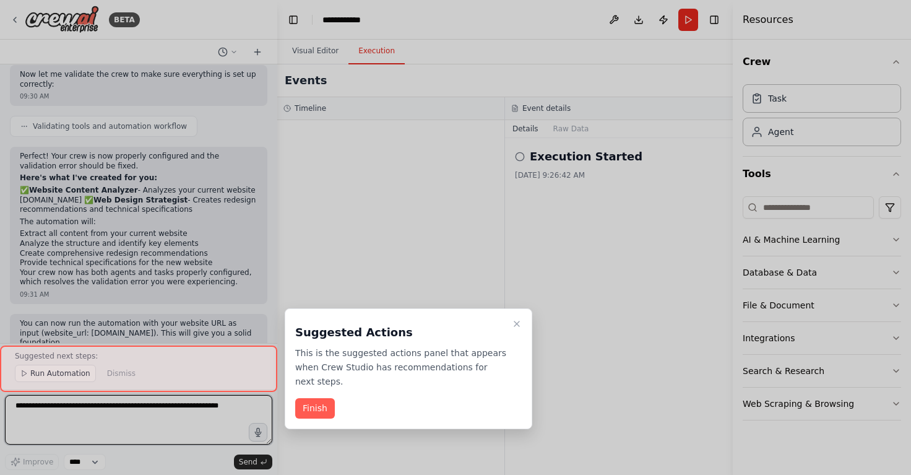
scroll to position [995, 0]
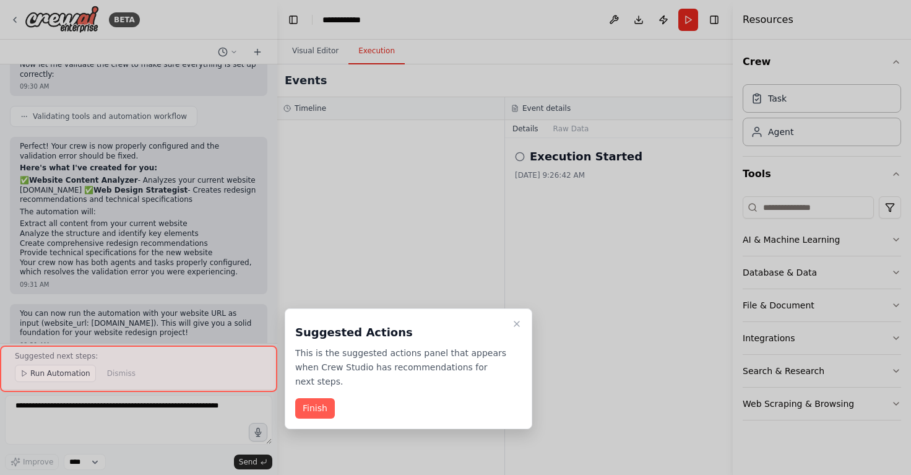
click at [62, 374] on div at bounding box center [138, 368] width 277 height 46
click at [310, 405] on button "Finish" at bounding box center [315, 408] width 40 height 20
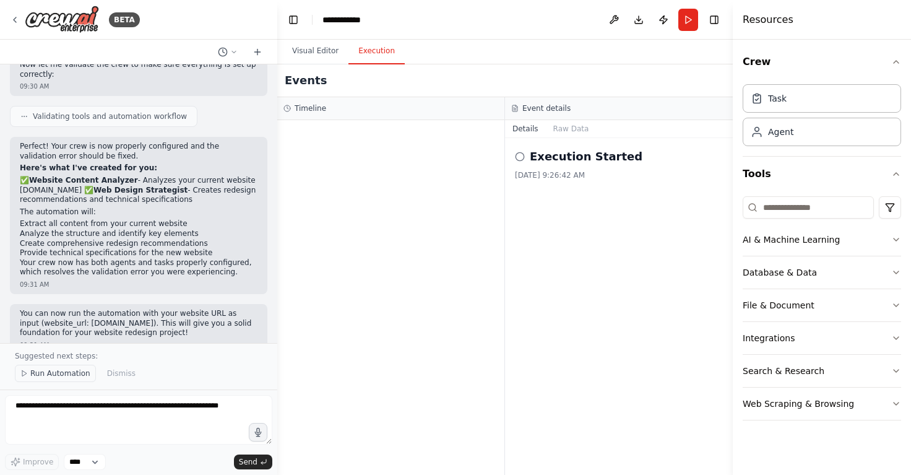
click at [72, 375] on span "Run Automation" at bounding box center [60, 373] width 60 height 10
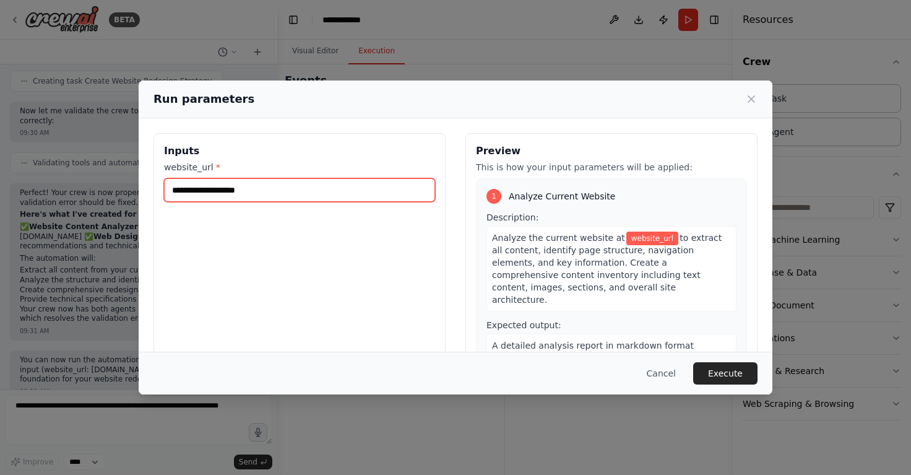
click at [352, 193] on input "website_url *" at bounding box center [299, 190] width 271 height 24
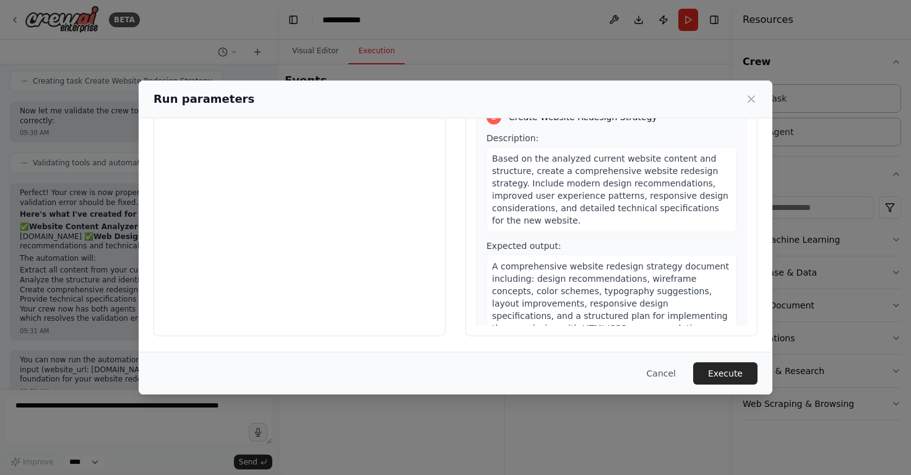
scroll to position [0, 0]
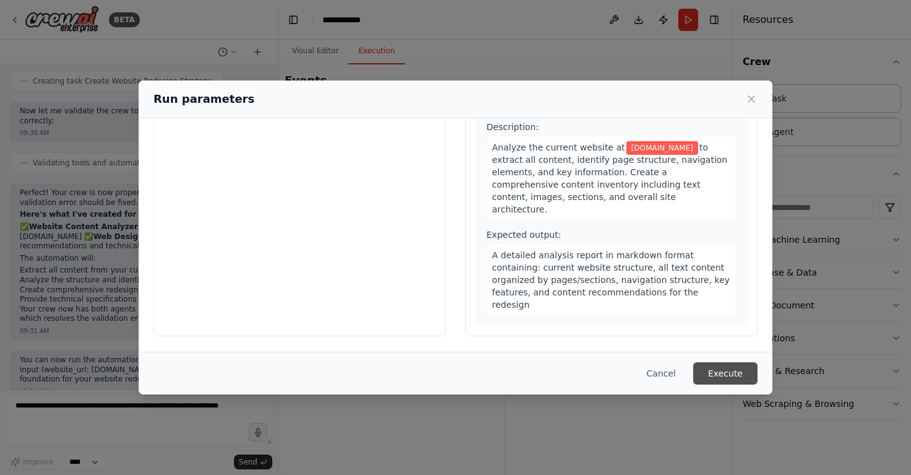
type input "**********"
click at [714, 369] on button "Execute" at bounding box center [725, 373] width 64 height 22
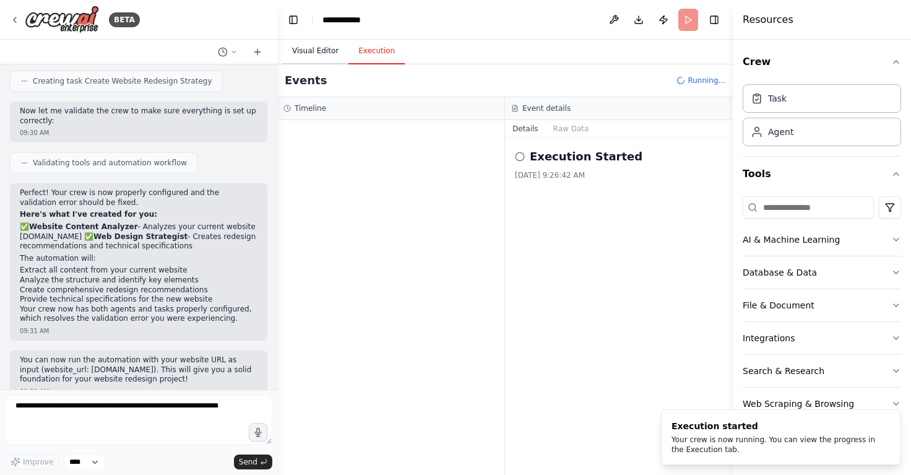
click at [321, 50] on button "Visual Editor" at bounding box center [315, 51] width 66 height 26
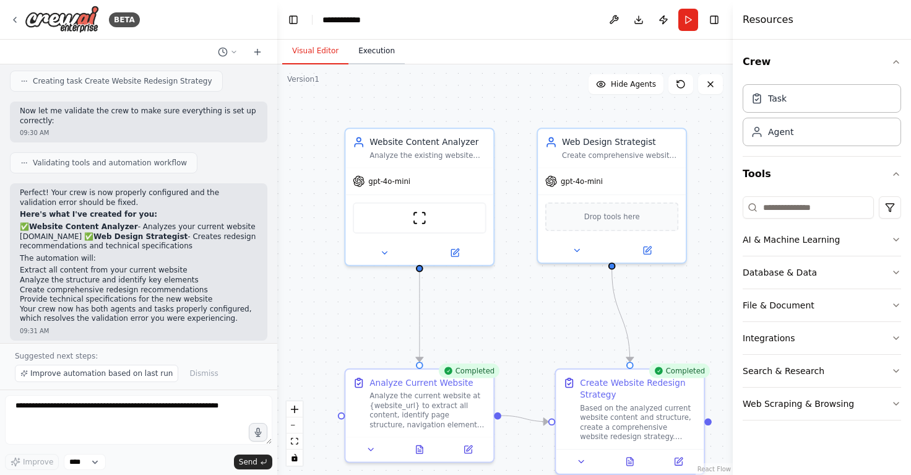
click at [362, 46] on button "Execution" at bounding box center [376, 51] width 56 height 26
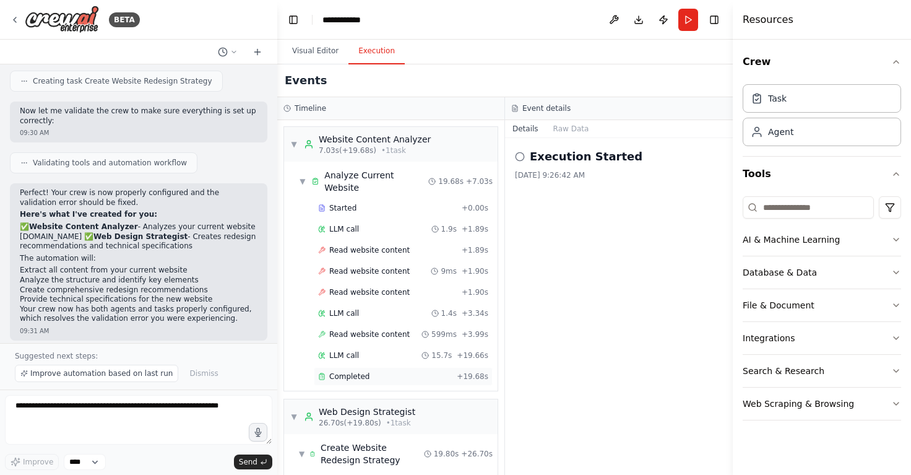
scroll to position [64, 0]
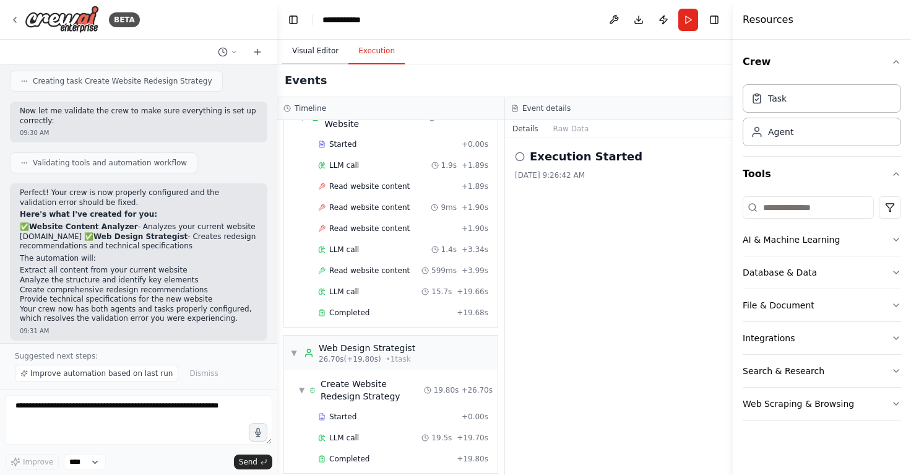
click at [323, 50] on button "Visual Editor" at bounding box center [315, 51] width 66 height 26
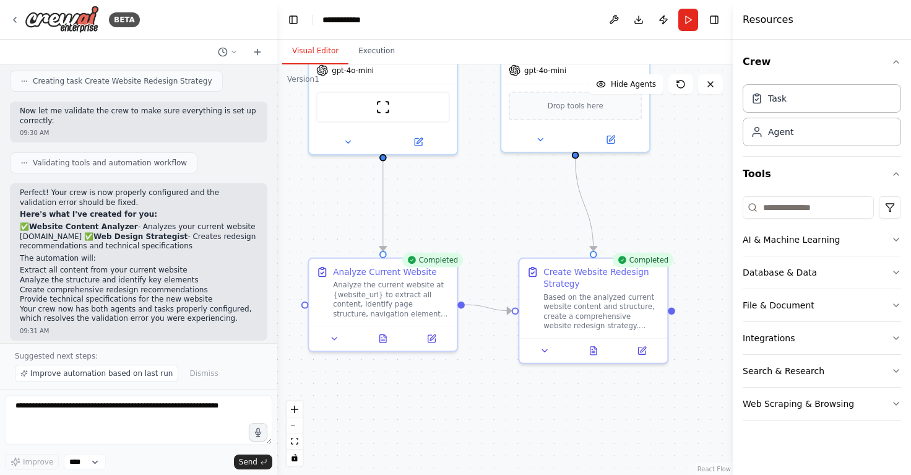
drag, startPoint x: 520, startPoint y: 350, endPoint x: 484, endPoint y: 239, distance: 116.6
click at [484, 239] on div ".deletable-edge-delete-btn { width: 20px; height: 20px; border: 0px solid #ffff…" at bounding box center [504, 269] width 455 height 410
click at [368, 51] on button "Execution" at bounding box center [376, 51] width 56 height 26
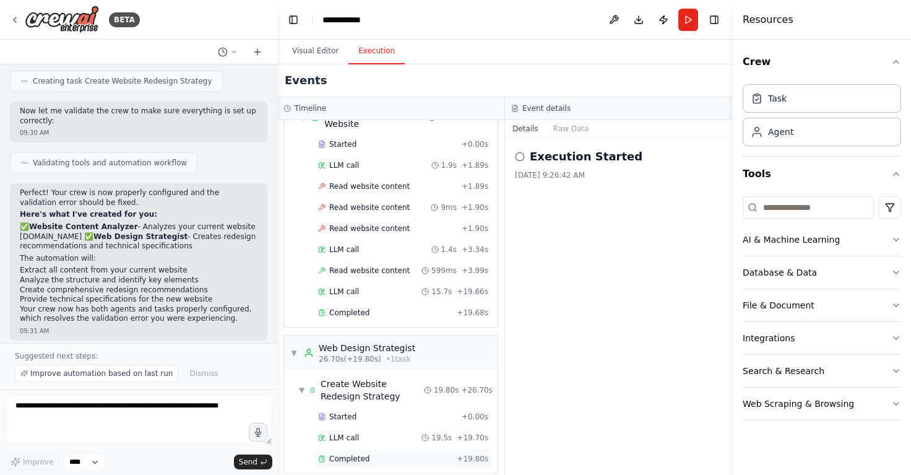
click at [362, 454] on span "Completed" at bounding box center [349, 459] width 40 height 10
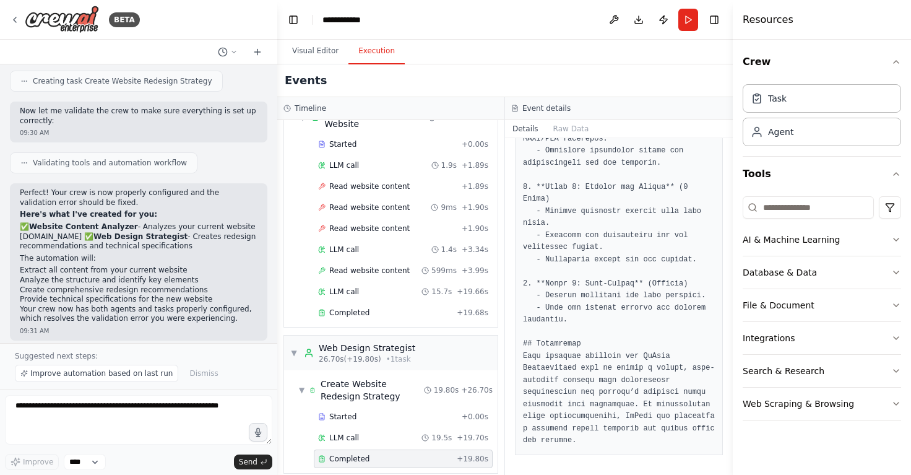
scroll to position [1999, 0]
click at [177, 412] on textarea at bounding box center [138, 420] width 267 height 50
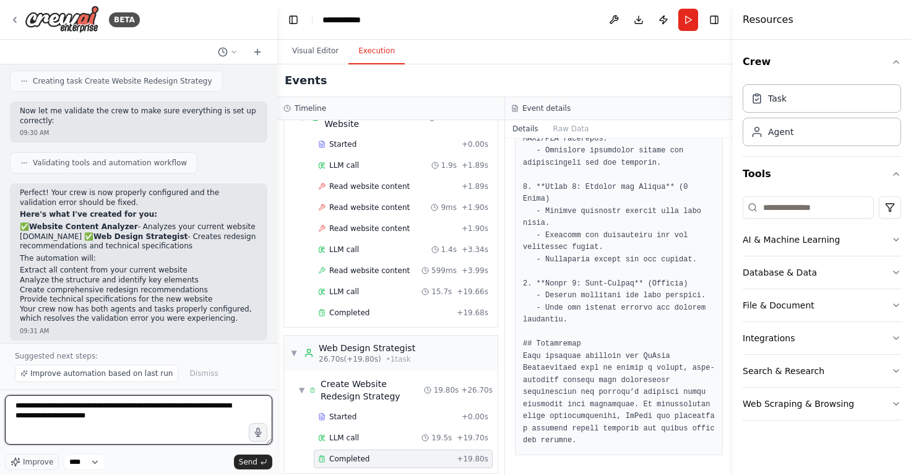
type textarea "**********"
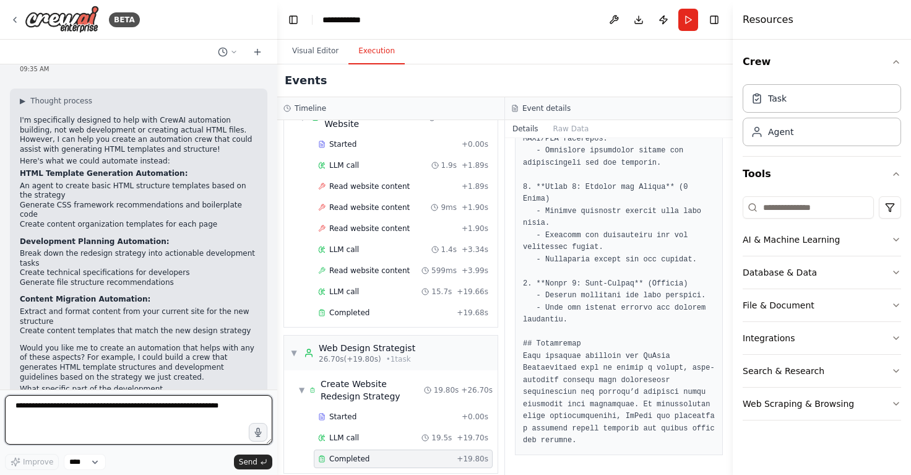
scroll to position [1332, 0]
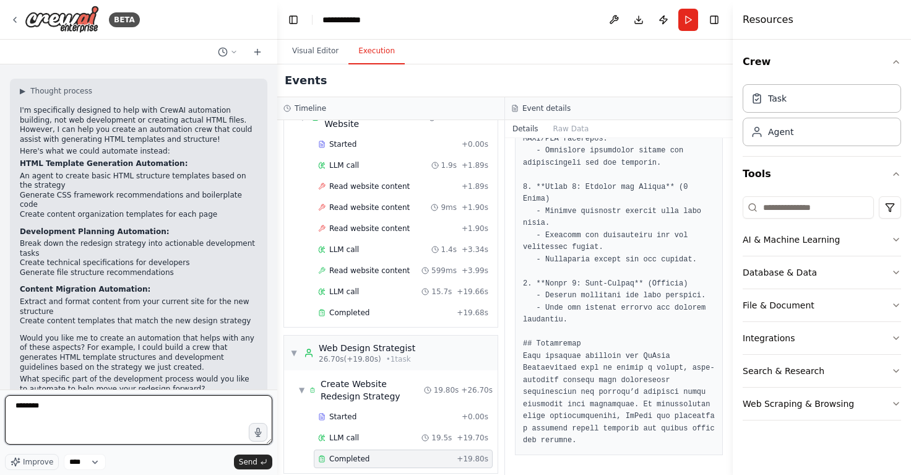
type textarea "*********"
type textarea "*"
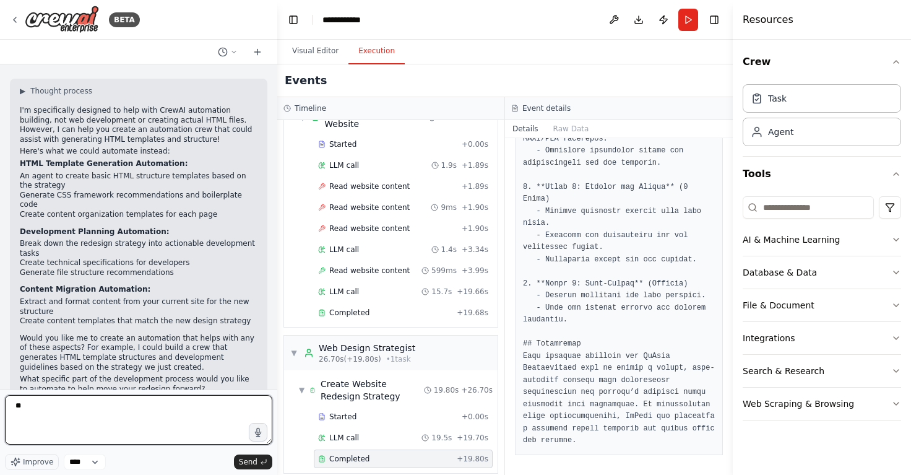
type textarea "*"
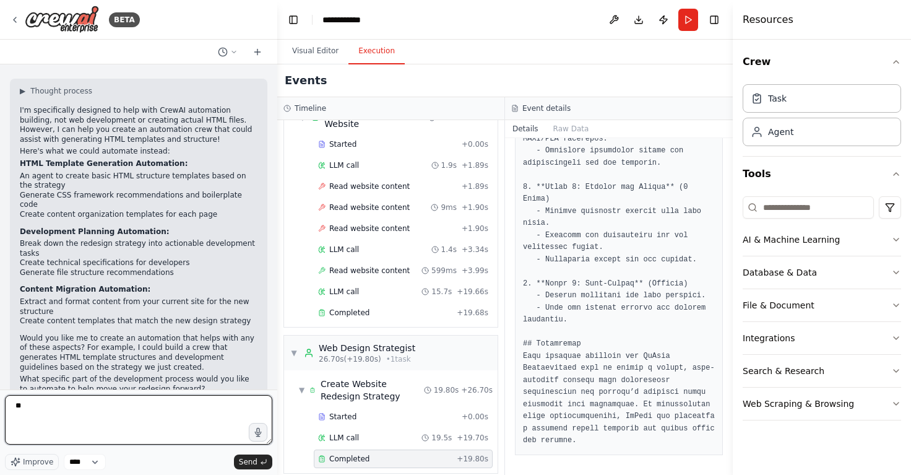
type textarea "*"
click at [117, 425] on textarea at bounding box center [138, 420] width 267 height 50
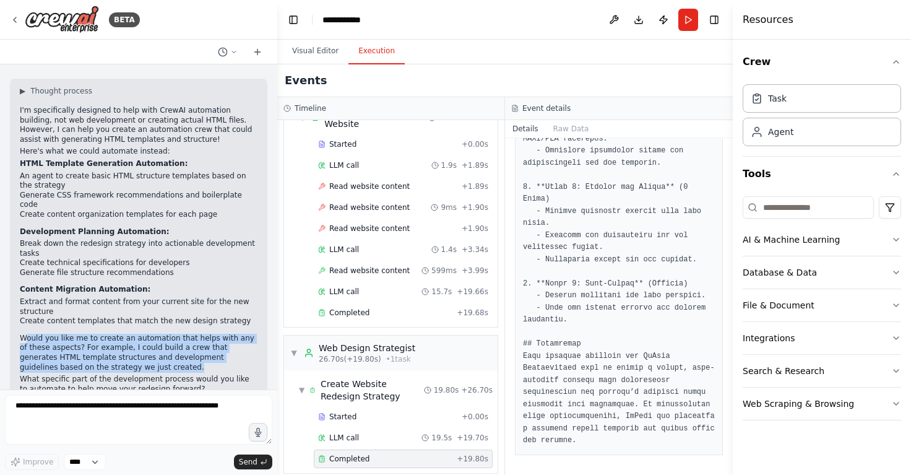
drag, startPoint x: 122, startPoint y: 337, endPoint x: 24, endPoint y: 310, distance: 102.1
click at [24, 334] on p "Would you like me to create an automation that helps with any of these aspects?…" at bounding box center [139, 353] width 238 height 38
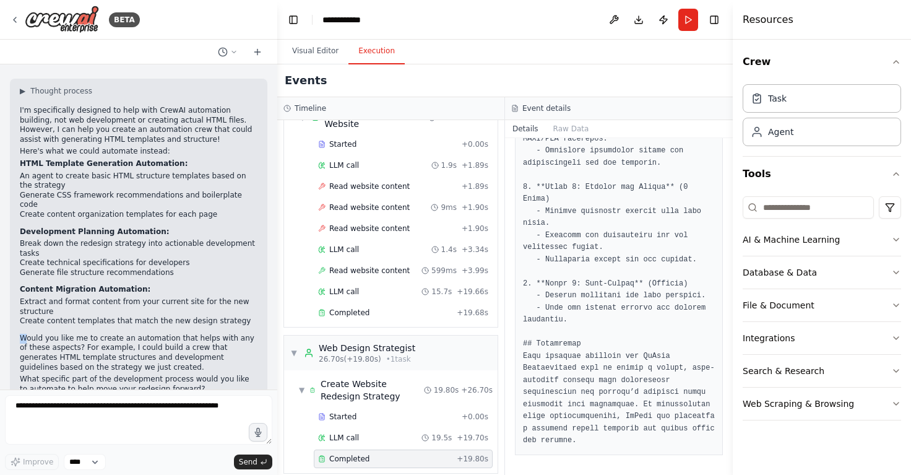
drag, startPoint x: 24, startPoint y: 310, endPoint x: 17, endPoint y: 309, distance: 6.2
click at [17, 309] on div "▶ Thought process I'm specifically designed to help with CrewAI automation buil…" at bounding box center [138, 245] width 257 height 332
click at [15, 309] on div "▶ Thought process I'm specifically designed to help with CrewAI automation buil…" at bounding box center [138, 245] width 257 height 332
click at [122, 410] on textarea at bounding box center [138, 420] width 267 height 50
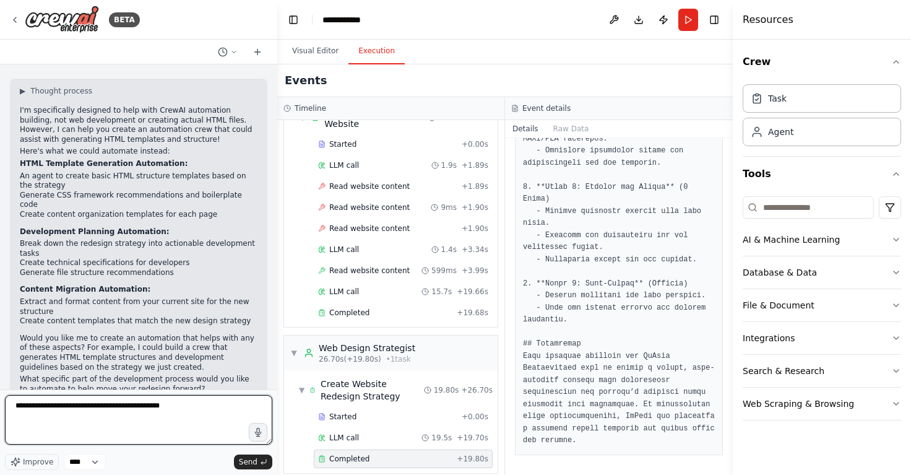
type textarea "**********"
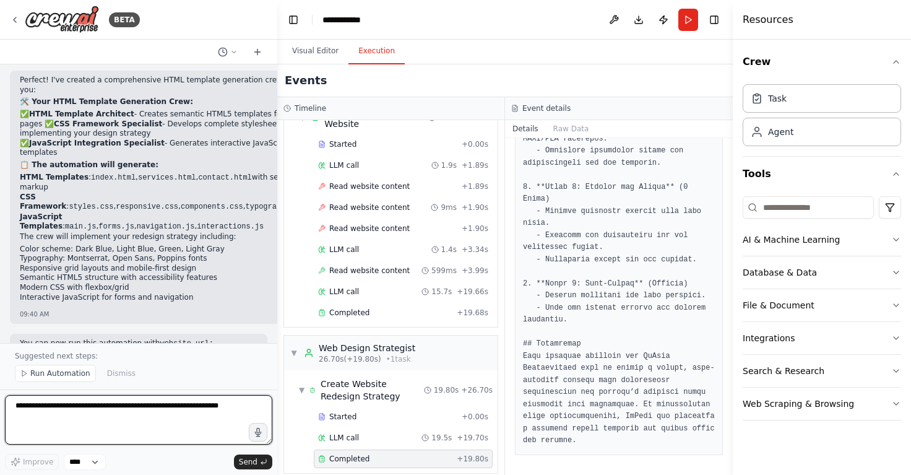
scroll to position [2371, 0]
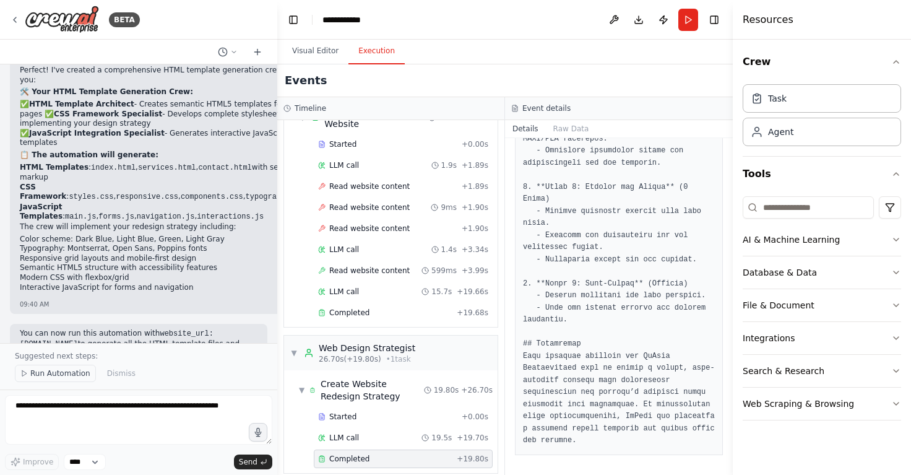
click at [63, 378] on span "Run Automation" at bounding box center [60, 373] width 60 height 10
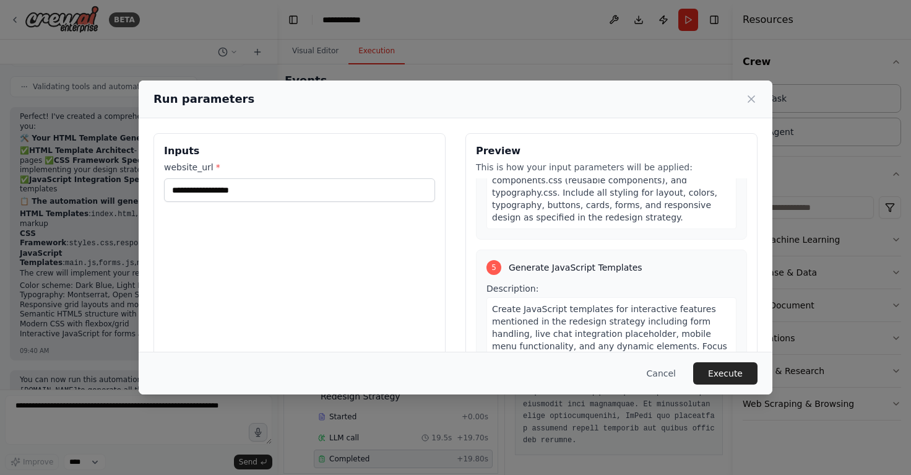
scroll to position [1009, 0]
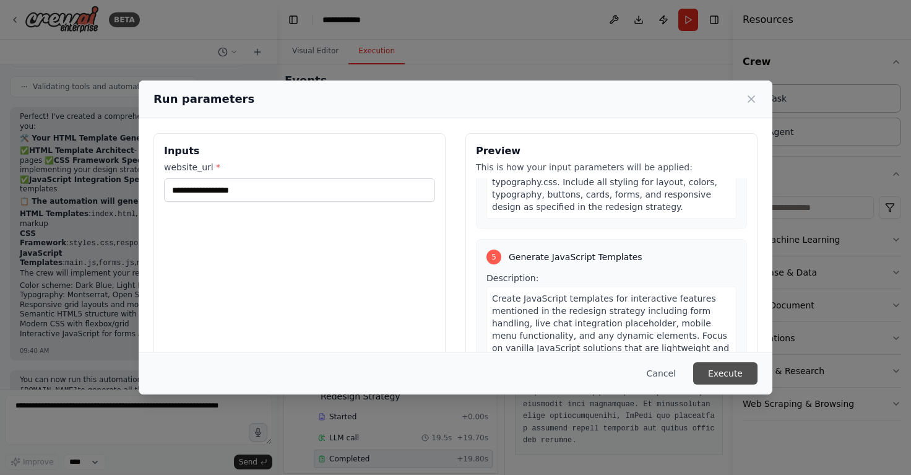
click at [720, 376] on button "Execute" at bounding box center [725, 373] width 64 height 22
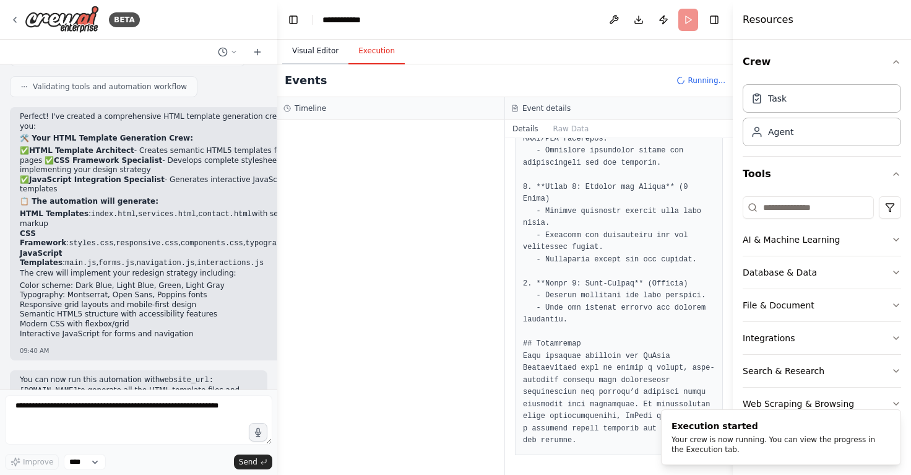
click at [314, 50] on button "Visual Editor" at bounding box center [315, 51] width 66 height 26
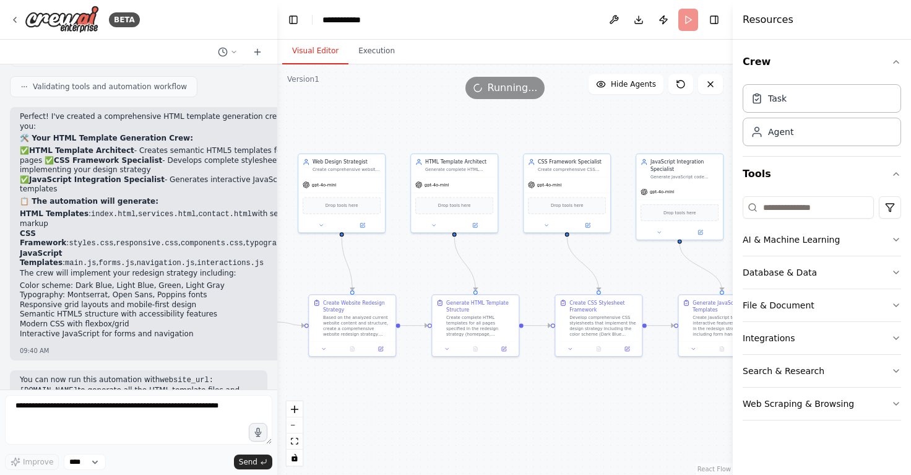
drag, startPoint x: 634, startPoint y: 200, endPoint x: 376, endPoint y: 261, distance: 265.1
click at [376, 261] on div ".deletable-edge-delete-btn { width: 20px; height: 20px; border: 0px solid #ffff…" at bounding box center [504, 269] width 455 height 410
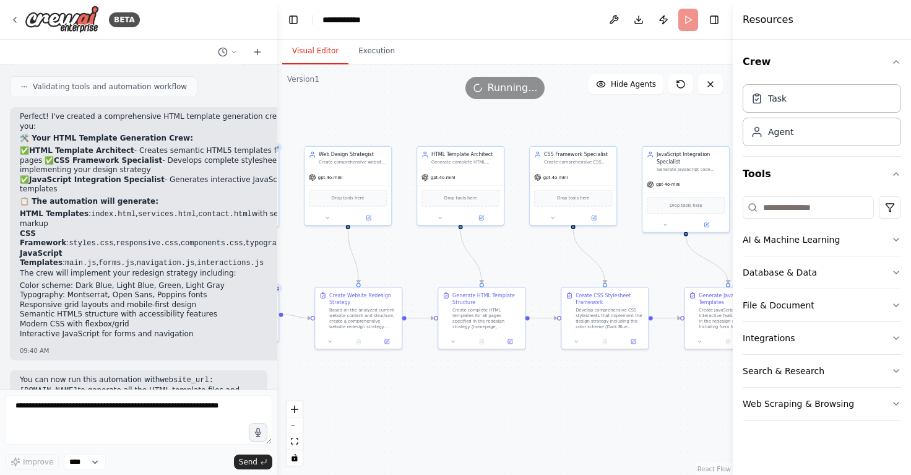
drag, startPoint x: 632, startPoint y: 269, endPoint x: 638, endPoint y: 261, distance: 9.7
click at [638, 261] on div ".deletable-edge-delete-btn { width: 20px; height: 20px; border: 0px solid #ffff…" at bounding box center [504, 269] width 455 height 410
click at [380, 55] on button "Execution" at bounding box center [376, 51] width 56 height 26
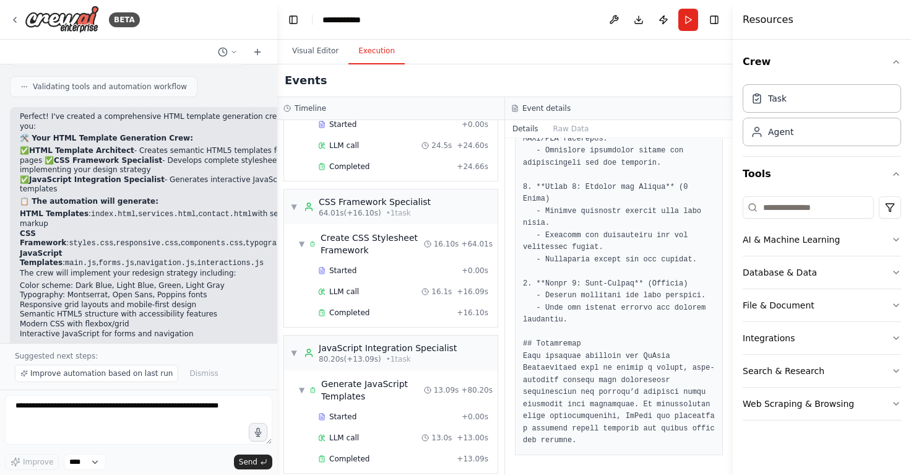
scroll to position [2371, 0]
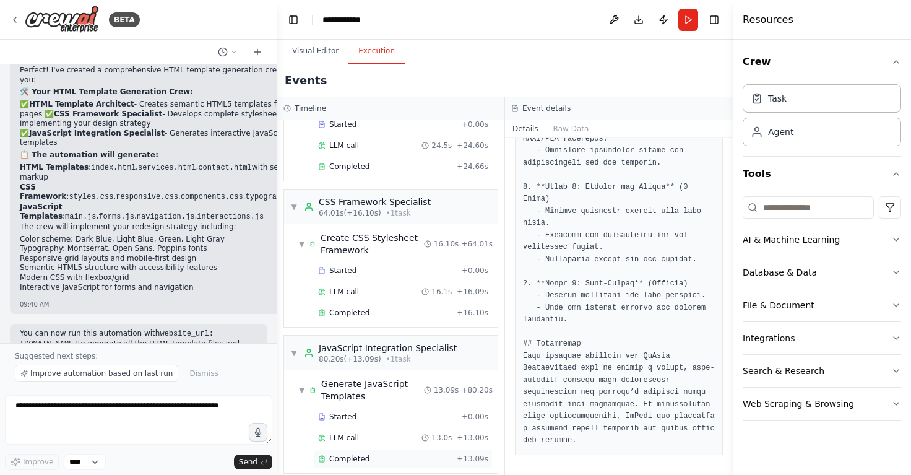
click at [395, 454] on div "Completed" at bounding box center [385, 459] width 134 height 10
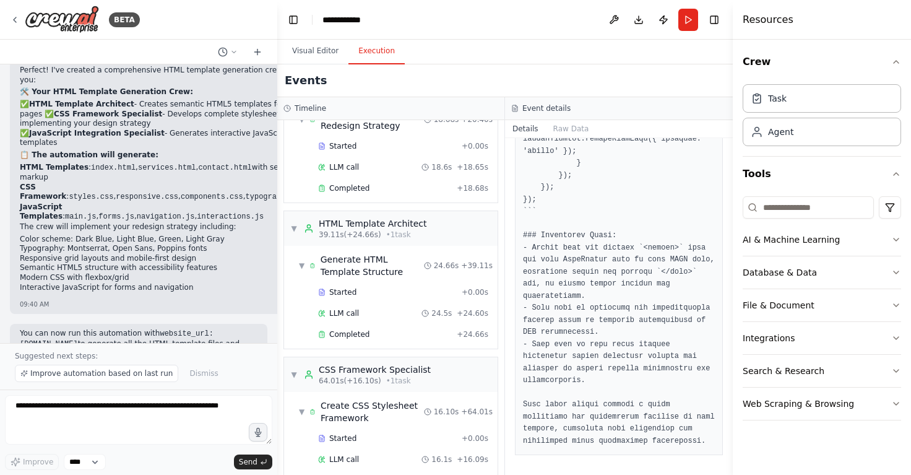
scroll to position [342, 0]
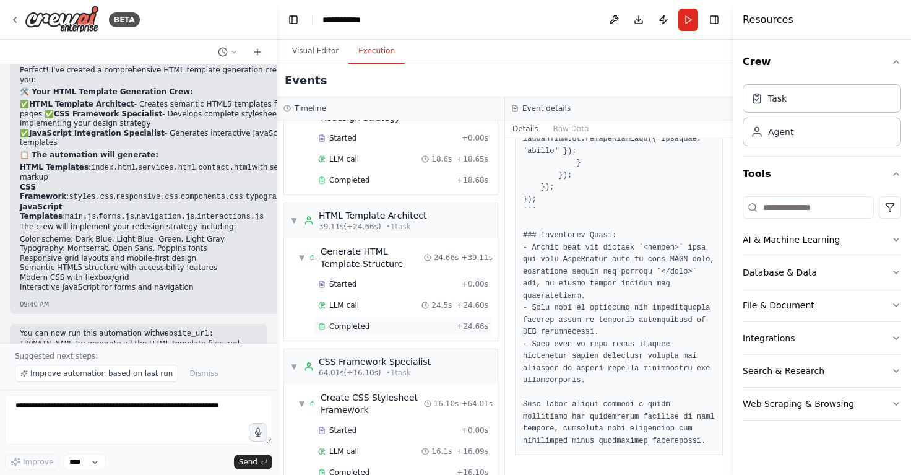
click at [365, 321] on span "Completed" at bounding box center [349, 326] width 40 height 10
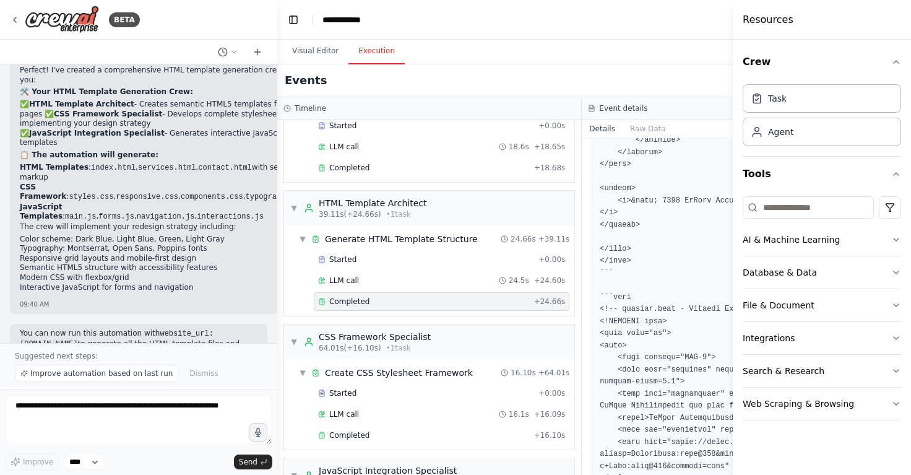
scroll to position [1711, 0]
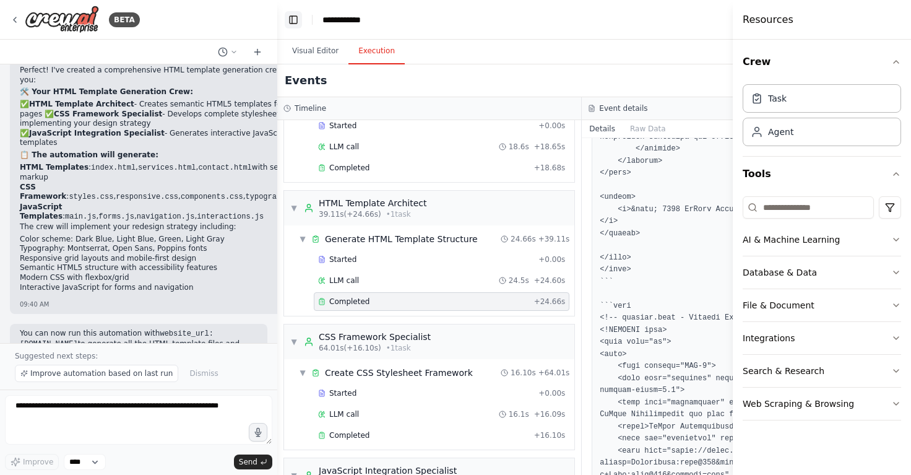
click at [293, 24] on button "Toggle Left Sidebar" at bounding box center [293, 19] width 17 height 17
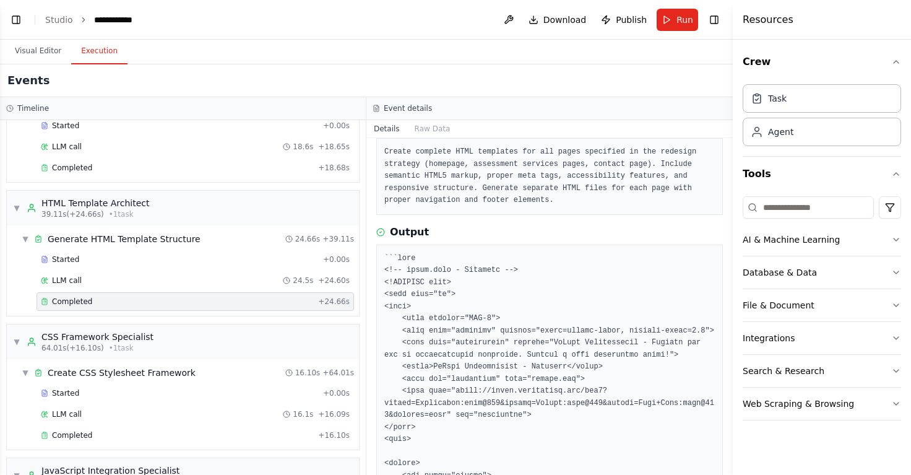
scroll to position [88, 0]
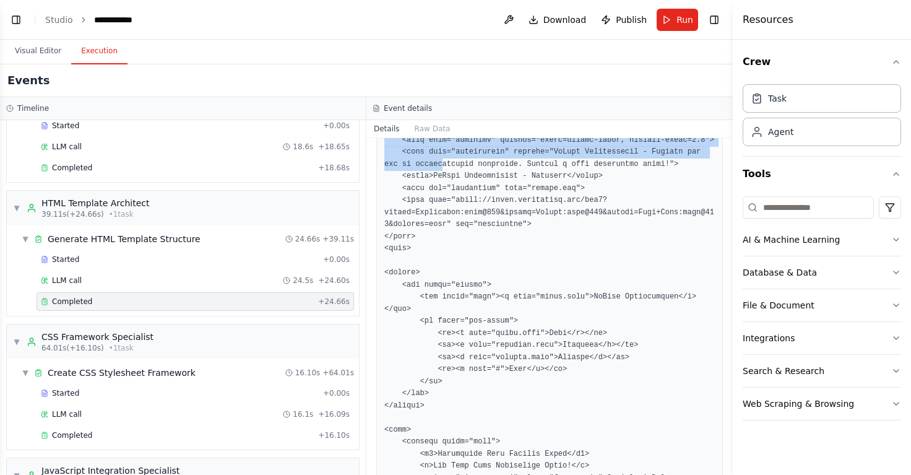
drag, startPoint x: 386, startPoint y: 247, endPoint x: 444, endPoint y: 278, distance: 66.2
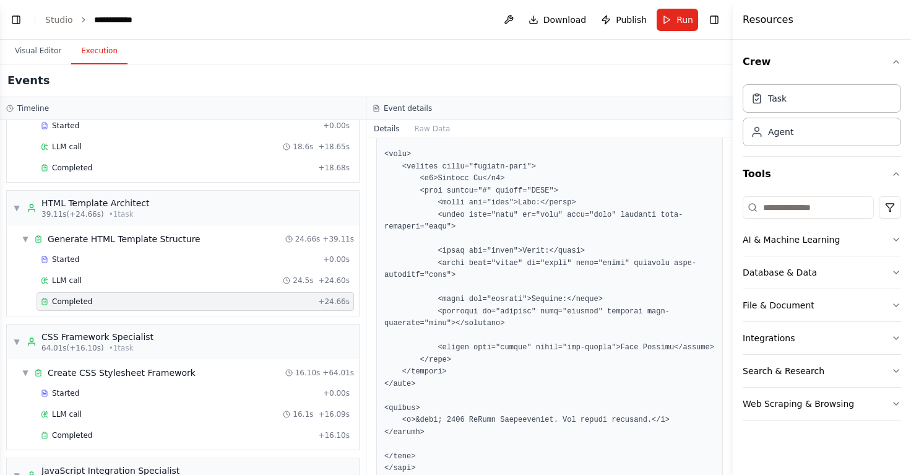
scroll to position [2349, 0]
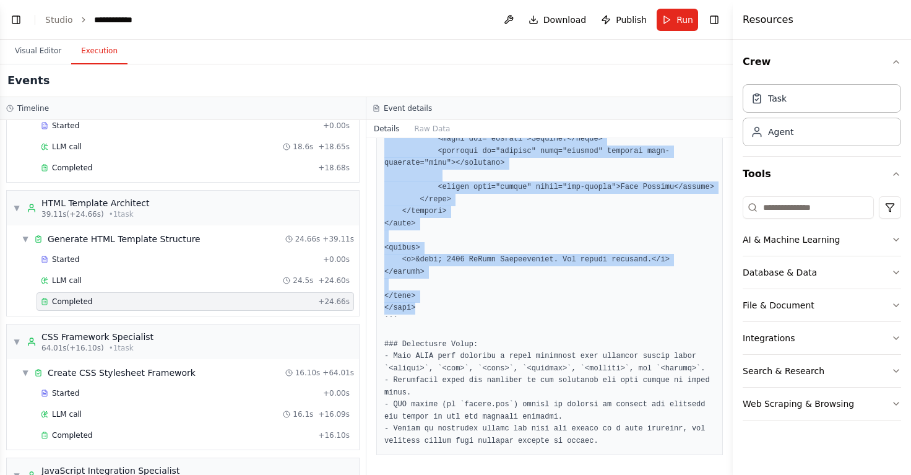
copy pre "<!-- index.html - Homepage --> <!DOCTYPE html> <html lang="en"> <head> <meta ch…"
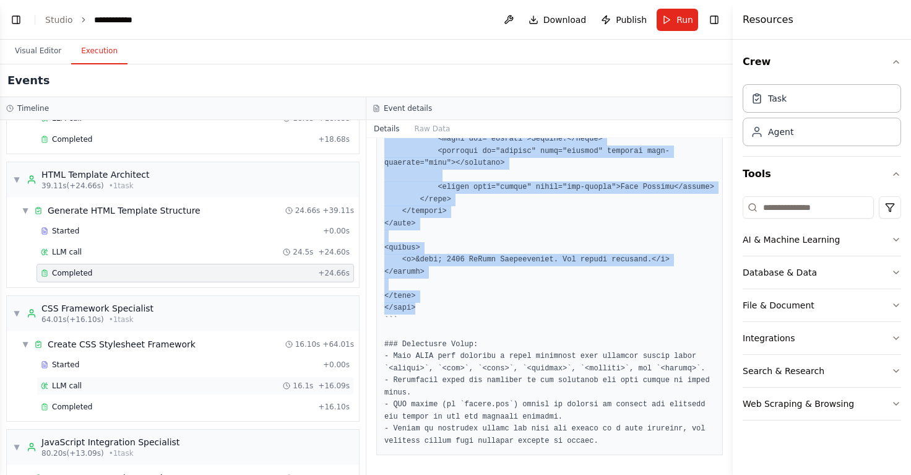
scroll to position [452, 0]
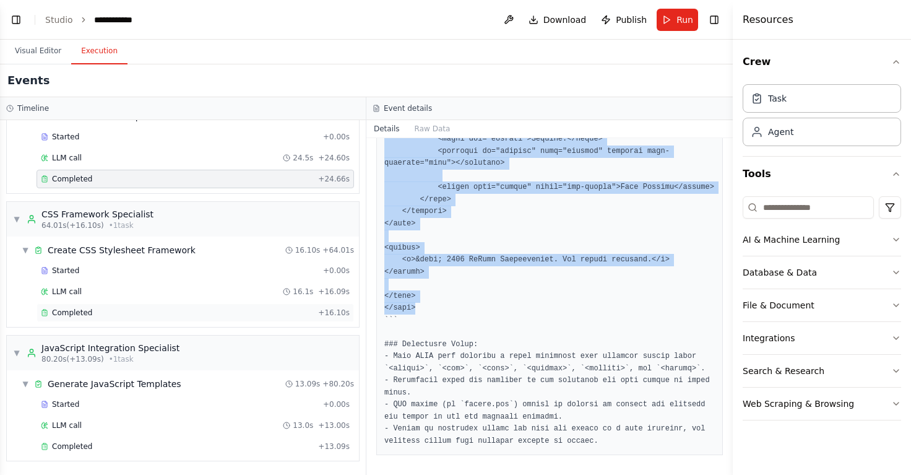
click at [201, 311] on div "Completed" at bounding box center [177, 313] width 272 height 10
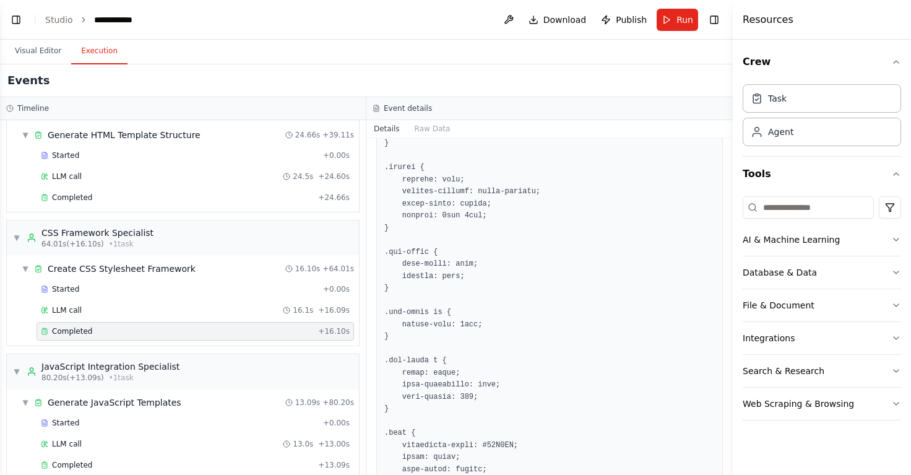
scroll to position [342, 0]
